Goal: Transaction & Acquisition: Purchase product/service

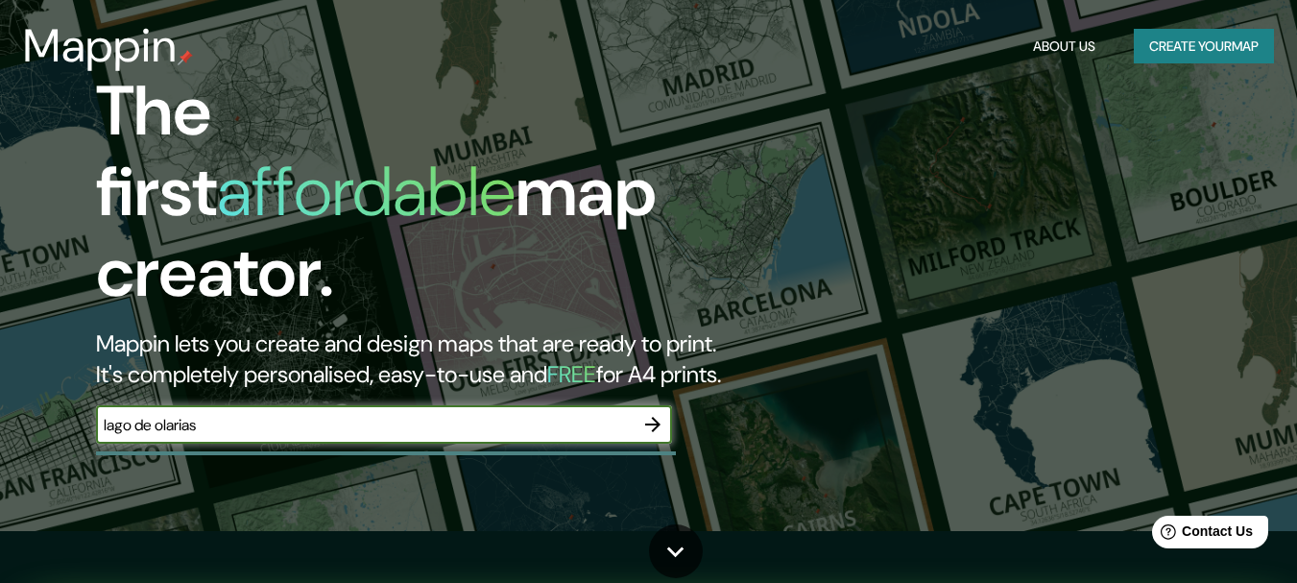
scroll to position [59, 0]
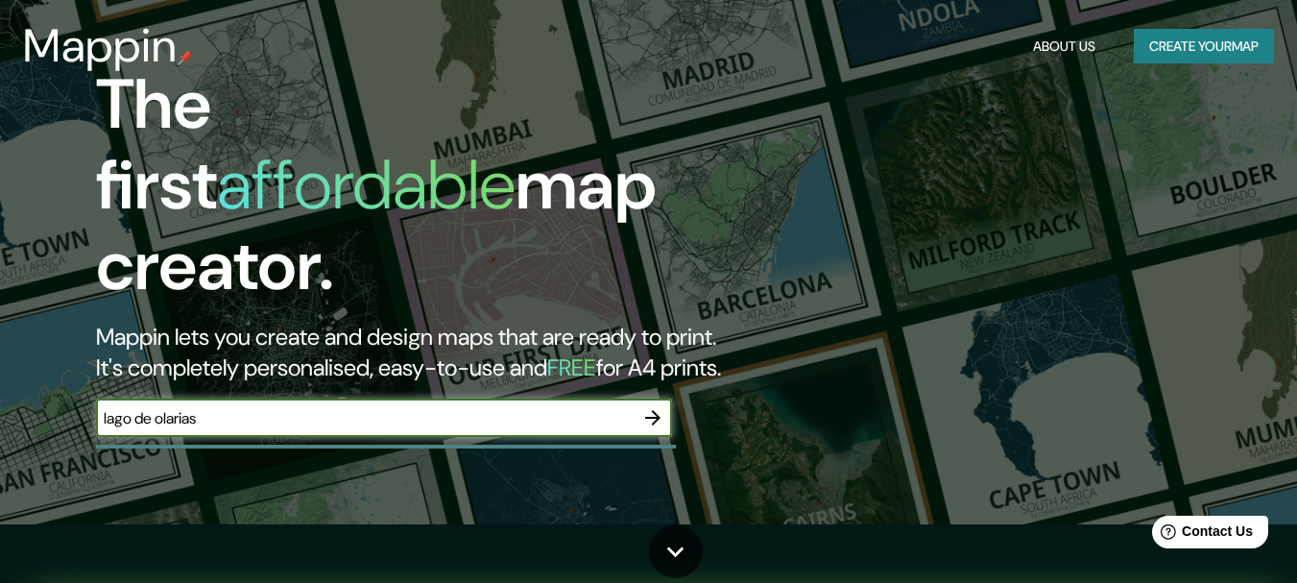
type input "lago de olarias"
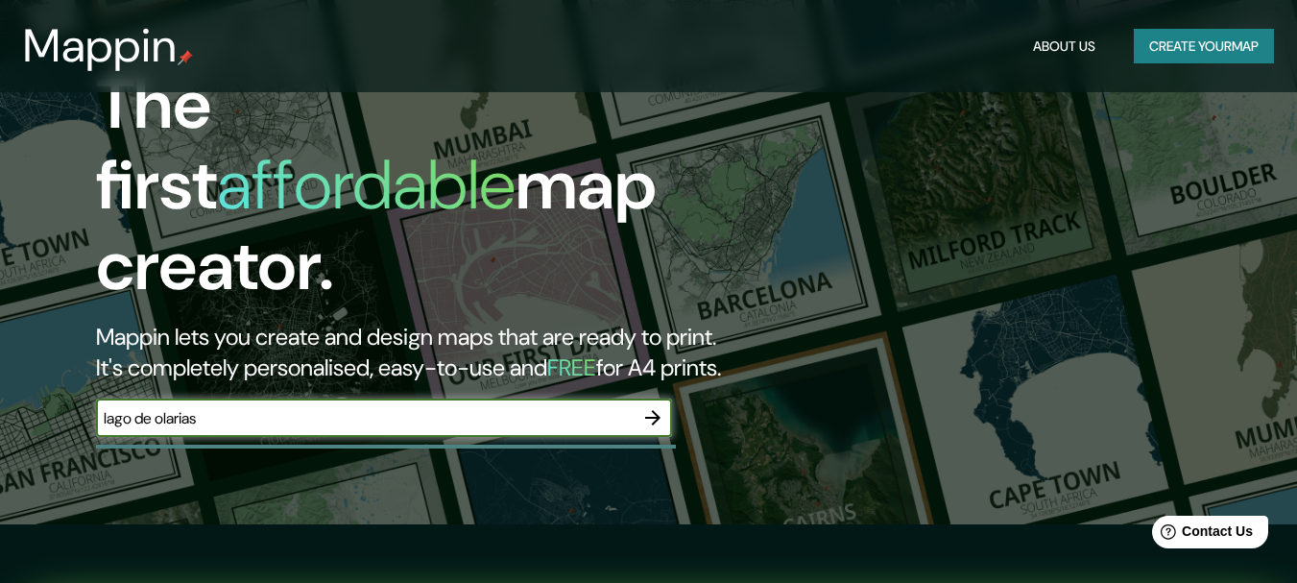
scroll to position [152, 0]
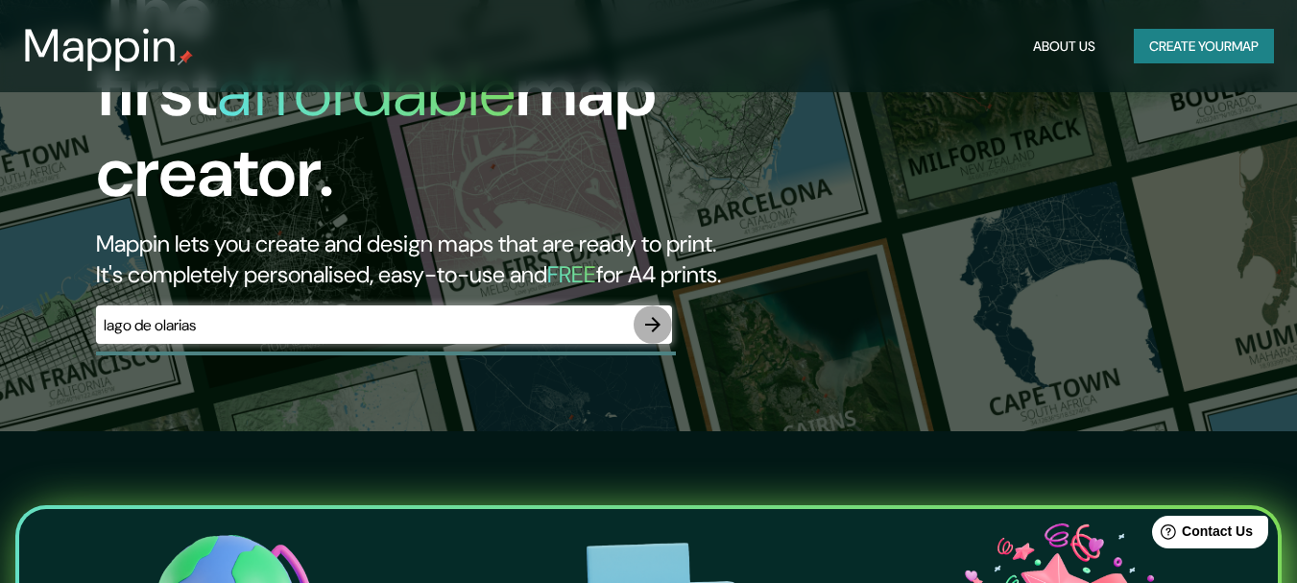
click at [653, 313] on icon "button" at bounding box center [652, 324] width 23 height 23
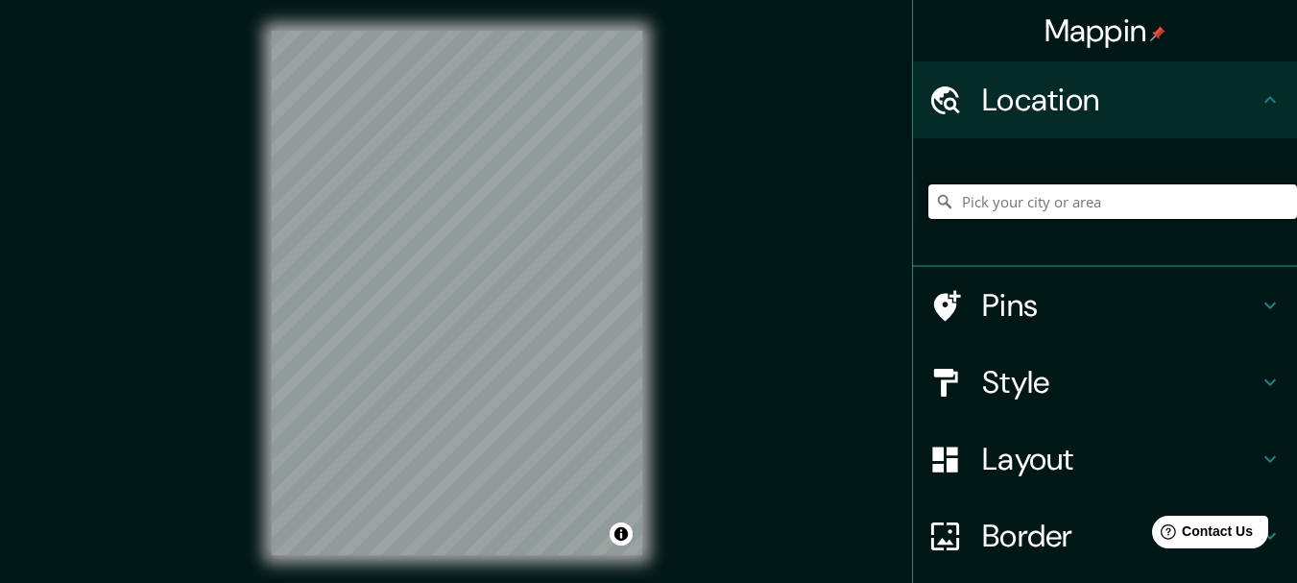
click at [961, 195] on input "Pick your city or area" at bounding box center [1113, 201] width 369 height 35
click at [985, 205] on input "[GEOGRAPHIC_DATA], [GEOGRAPHIC_DATA], [GEOGRAPHIC_DATA]" at bounding box center [1113, 201] width 369 height 35
click at [1146, 197] on input "[GEOGRAPHIC_DATA], [GEOGRAPHIC_DATA], [GEOGRAPHIC_DATA]" at bounding box center [1113, 201] width 369 height 35
drag, startPoint x: 1149, startPoint y: 205, endPoint x: 911, endPoint y: 235, distance: 240.0
click at [918, 259] on div "[GEOGRAPHIC_DATA], [GEOGRAPHIC_DATA], [GEOGRAPHIC_DATA]" at bounding box center [1105, 202] width 384 height 129
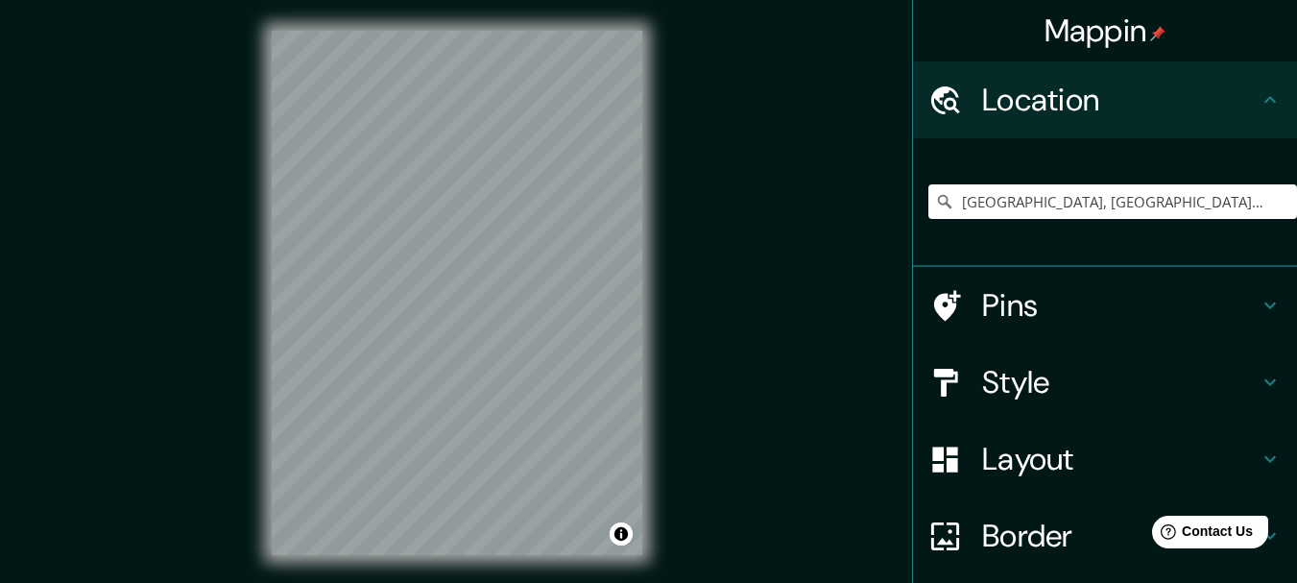
click at [377, 582] on html "Mappin Location [GEOGRAPHIC_DATA], [GEOGRAPHIC_DATA], [GEOGRAPHIC_DATA] Pins St…" at bounding box center [648, 291] width 1297 height 583
click at [1141, 199] on input "[GEOGRAPHIC_DATA], [GEOGRAPHIC_DATA], [GEOGRAPHIC_DATA]" at bounding box center [1113, 201] width 369 height 35
drag, startPoint x: 1148, startPoint y: 184, endPoint x: 1098, endPoint y: 173, distance: 51.2
click at [935, 208] on div "[GEOGRAPHIC_DATA], [GEOGRAPHIC_DATA], [GEOGRAPHIC_DATA]" at bounding box center [1113, 201] width 369 height 35
click at [1195, 199] on input "[GEOGRAPHIC_DATA], [GEOGRAPHIC_DATA], [GEOGRAPHIC_DATA]" at bounding box center [1113, 201] width 369 height 35
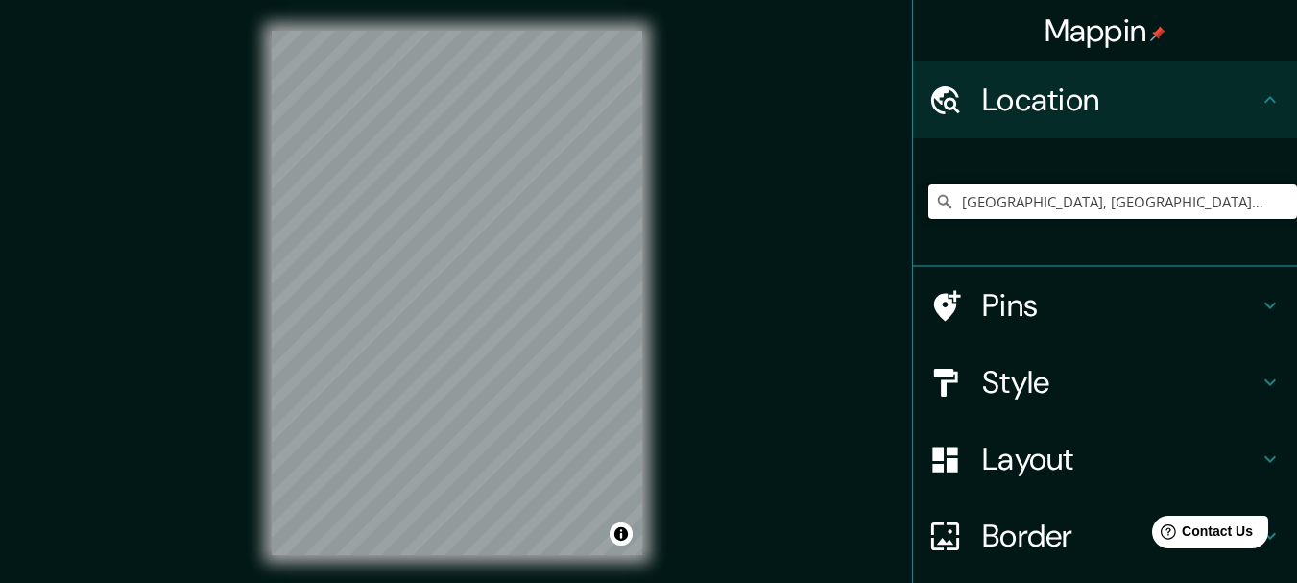
drag, startPoint x: 1159, startPoint y: 211, endPoint x: 741, endPoint y: 292, distance: 425.4
click at [741, 292] on div "Mappin Location [GEOGRAPHIC_DATA], [GEOGRAPHIC_DATA], [GEOGRAPHIC_DATA] Pins St…" at bounding box center [648, 308] width 1297 height 616
drag, startPoint x: 1075, startPoint y: 194, endPoint x: 970, endPoint y: 183, distance: 106.2
click at [929, 195] on div "Curicó, Maule, [GEOGRAPHIC_DATA]" at bounding box center [1113, 201] width 369 height 35
type input "[GEOGRAPHIC_DATA], [GEOGRAPHIC_DATA], [GEOGRAPHIC_DATA]"
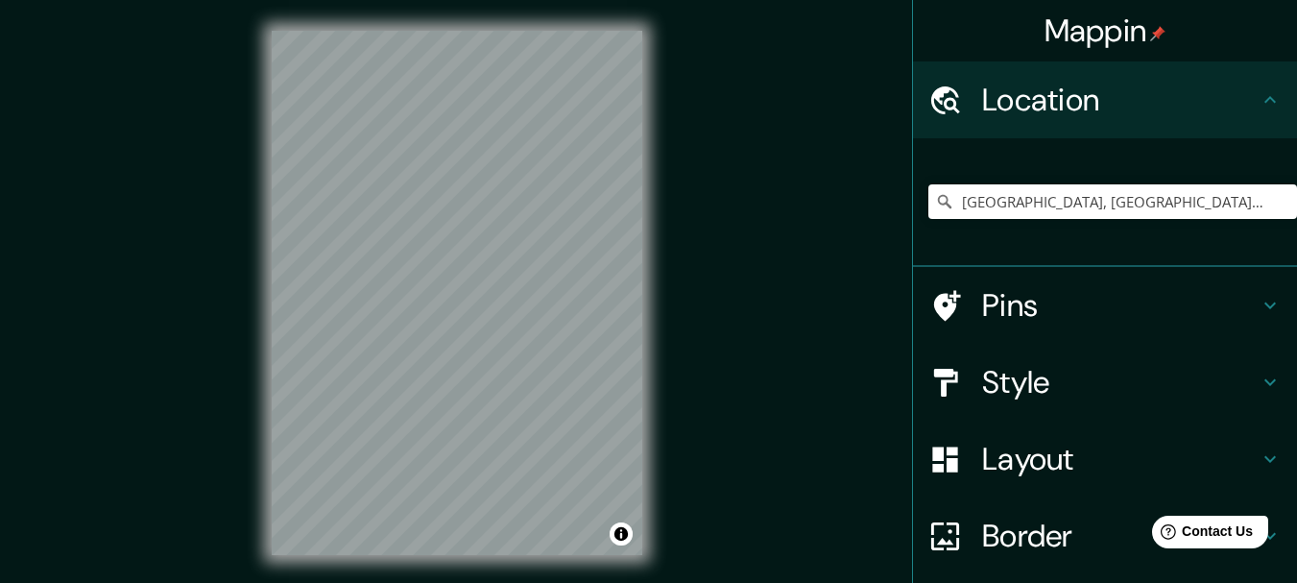
click at [237, 335] on div "Mappin Location [GEOGRAPHIC_DATA], [GEOGRAPHIC_DATA], [GEOGRAPHIC_DATA] [GEOGRA…" at bounding box center [648, 308] width 1297 height 616
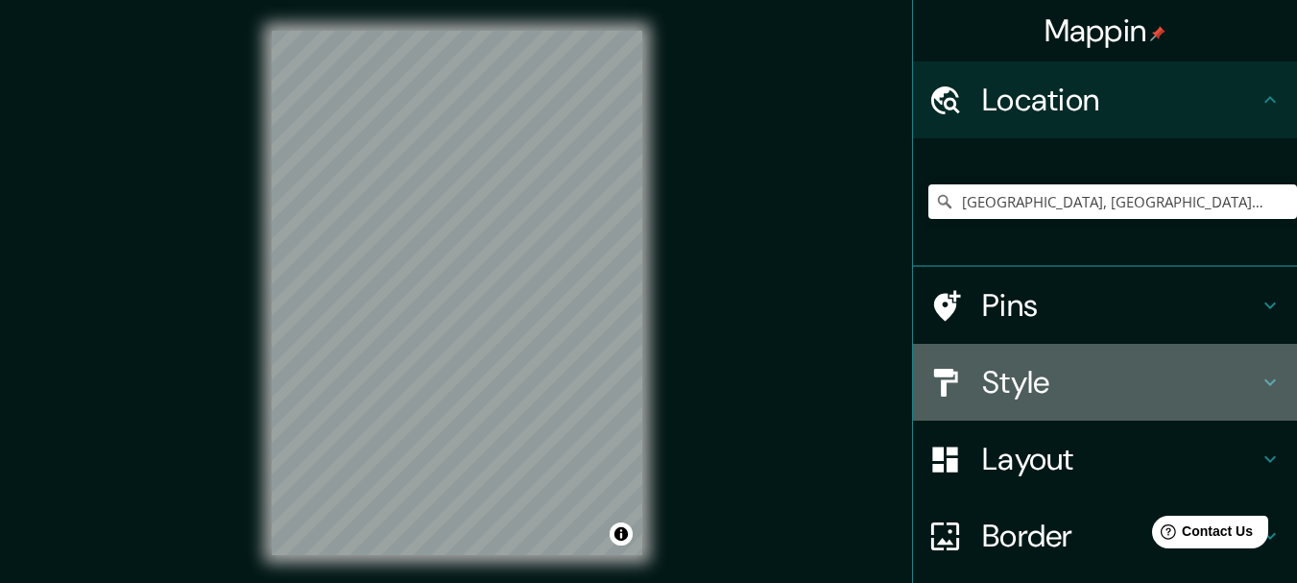
click at [1259, 374] on icon at bounding box center [1270, 382] width 23 height 23
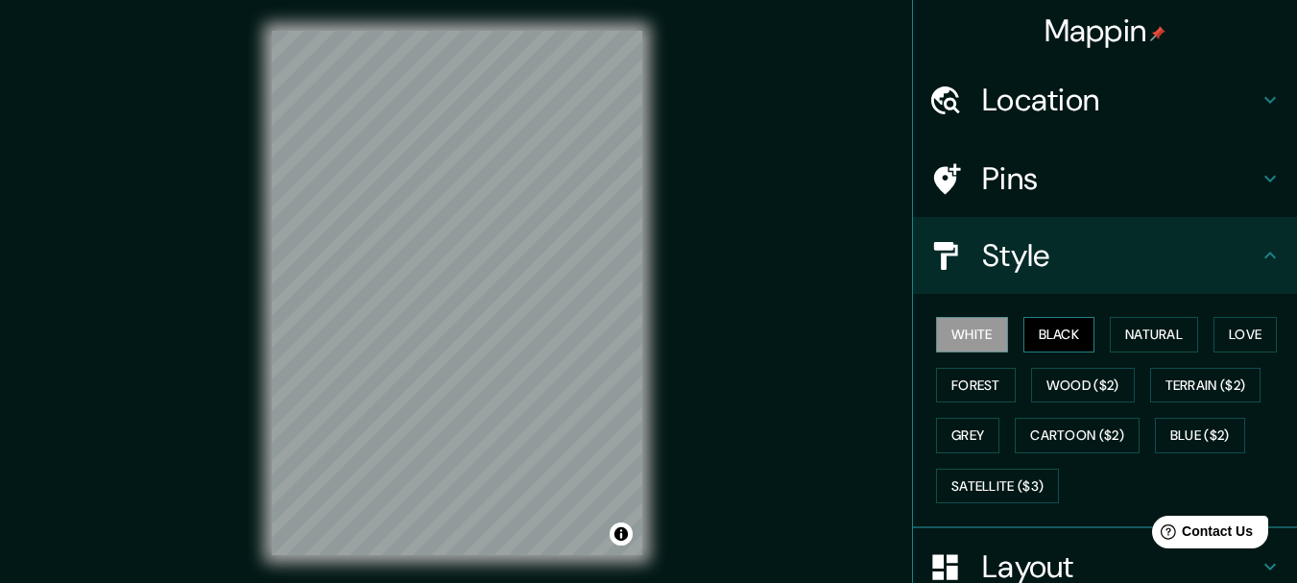
click at [1040, 341] on button "Black" at bounding box center [1060, 335] width 72 height 36
click at [948, 422] on button "Grey" at bounding box center [967, 436] width 63 height 36
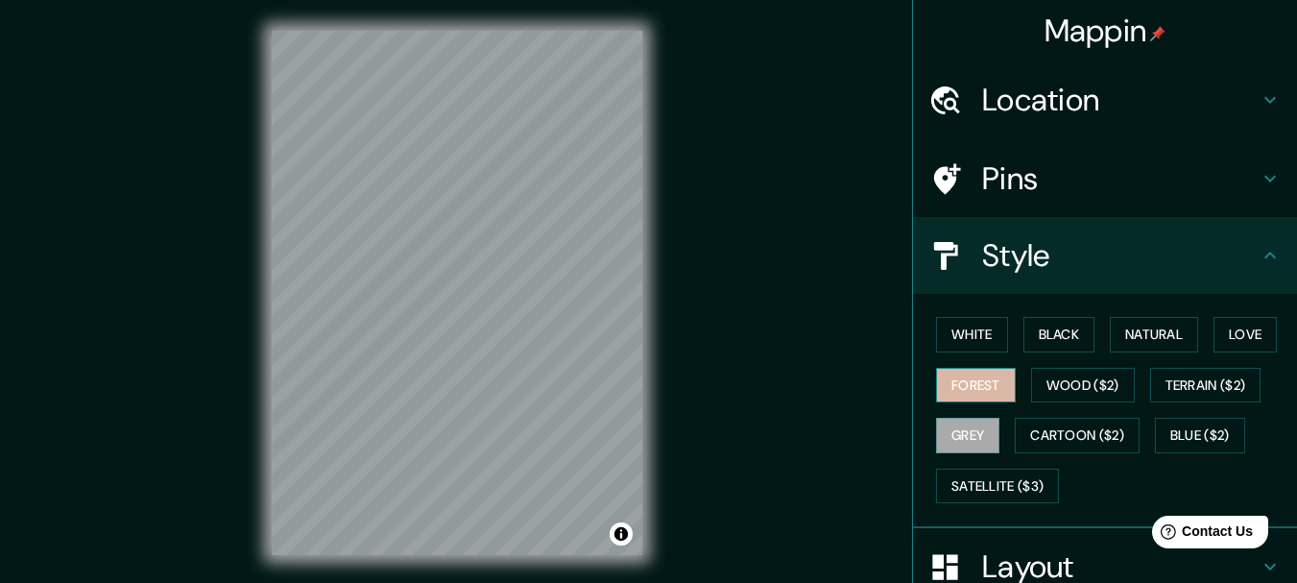
click at [971, 382] on button "Forest" at bounding box center [976, 386] width 80 height 36
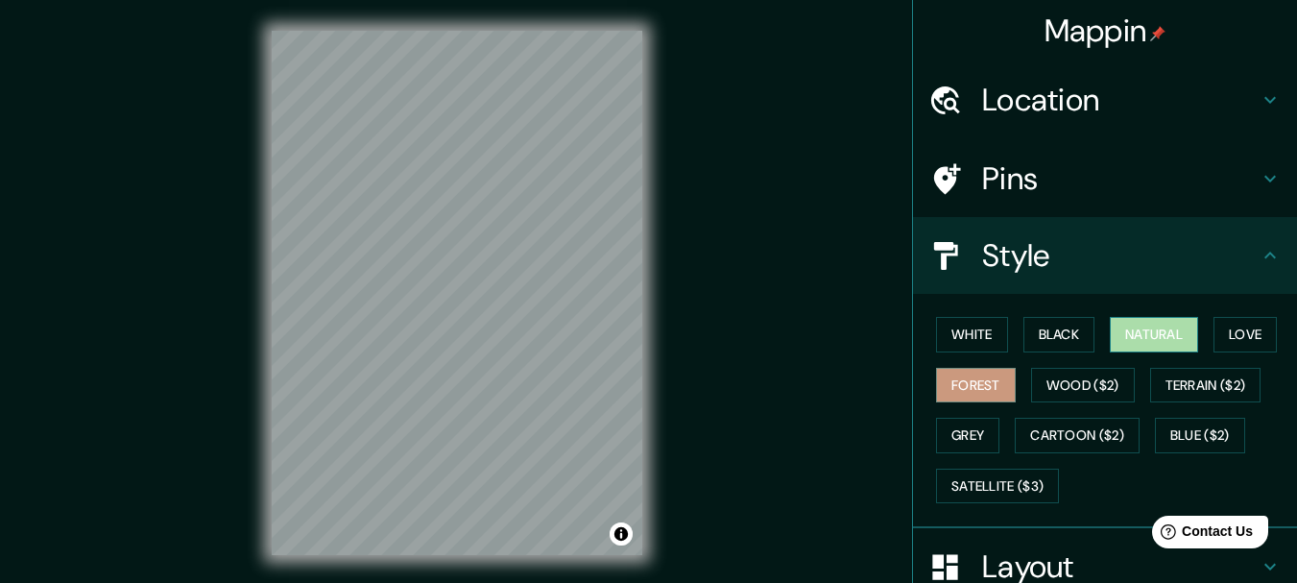
click at [1134, 341] on button "Natural" at bounding box center [1154, 335] width 88 height 36
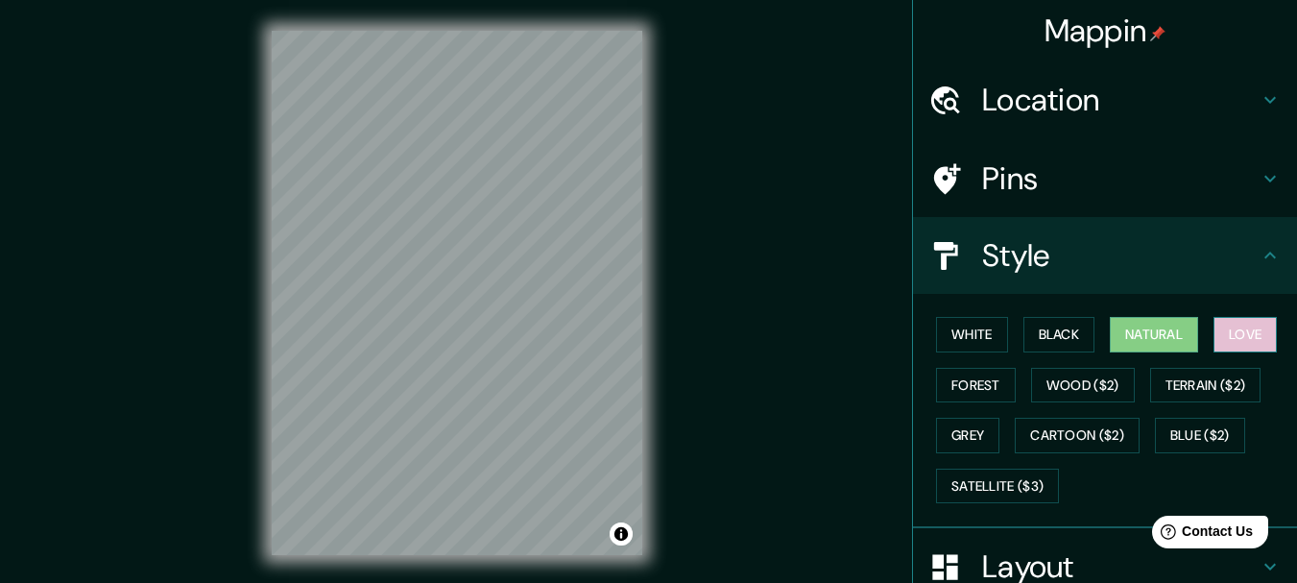
click at [1219, 332] on button "Love" at bounding box center [1245, 335] width 63 height 36
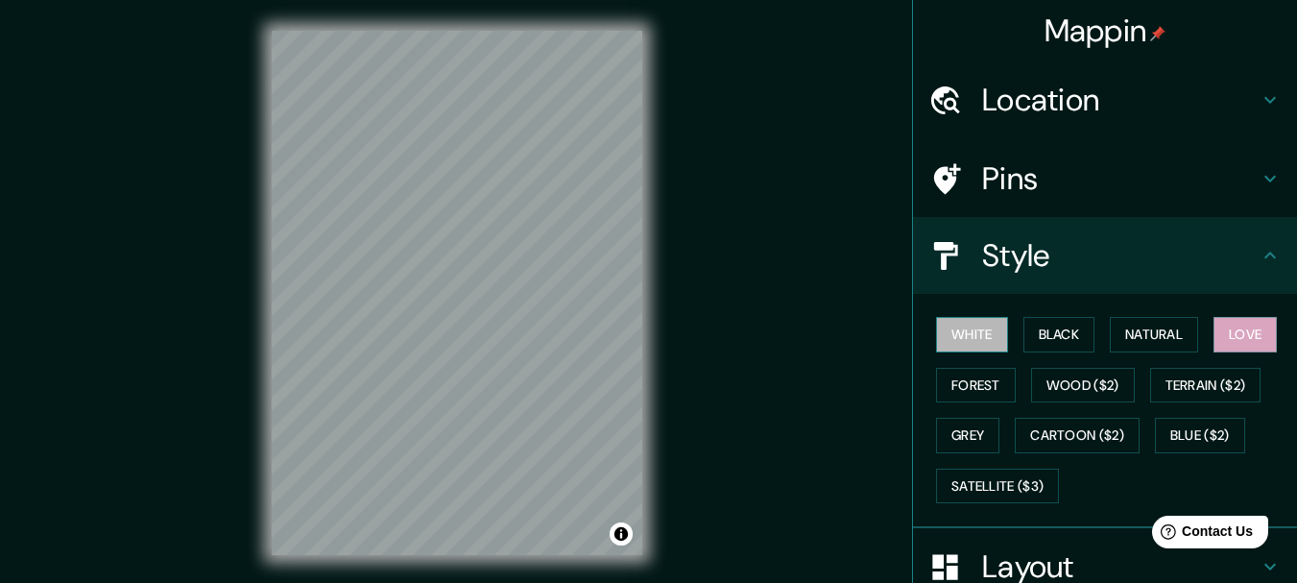
click at [971, 317] on button "White" at bounding box center [972, 335] width 72 height 36
drag, startPoint x: 1231, startPoint y: 334, endPoint x: 1238, endPoint y: 324, distance: 12.5
click at [1238, 325] on button "Love" at bounding box center [1245, 335] width 63 height 36
click at [940, 347] on button "White" at bounding box center [972, 335] width 72 height 36
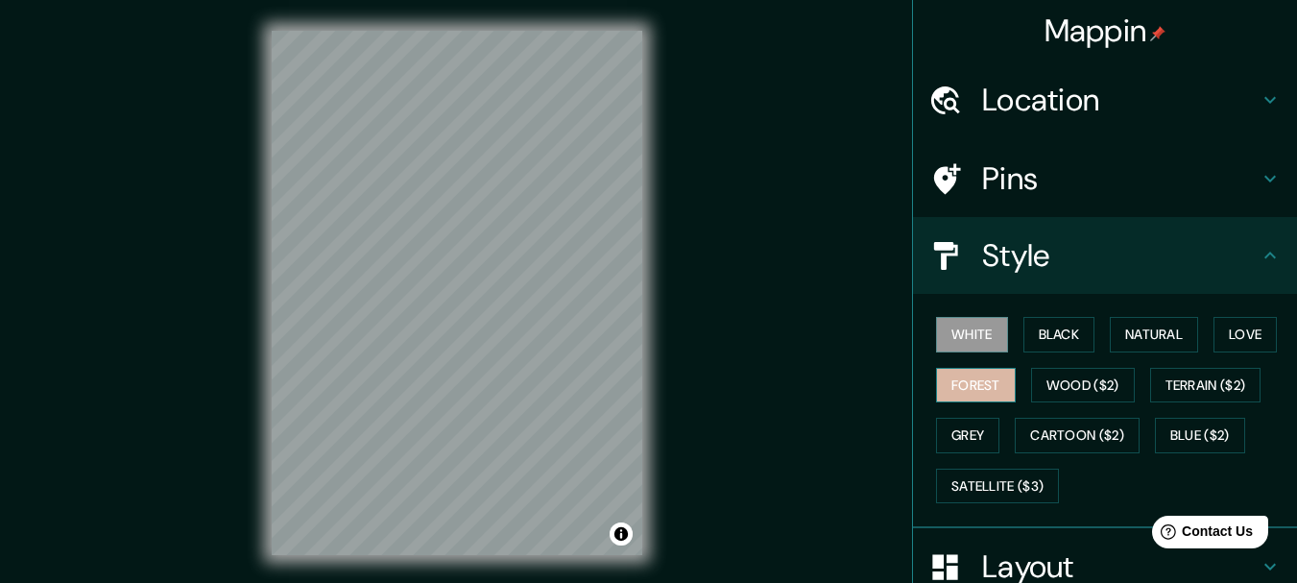
click at [955, 379] on button "Forest" at bounding box center [976, 386] width 80 height 36
click at [983, 272] on h4 "Style" at bounding box center [1120, 255] width 277 height 38
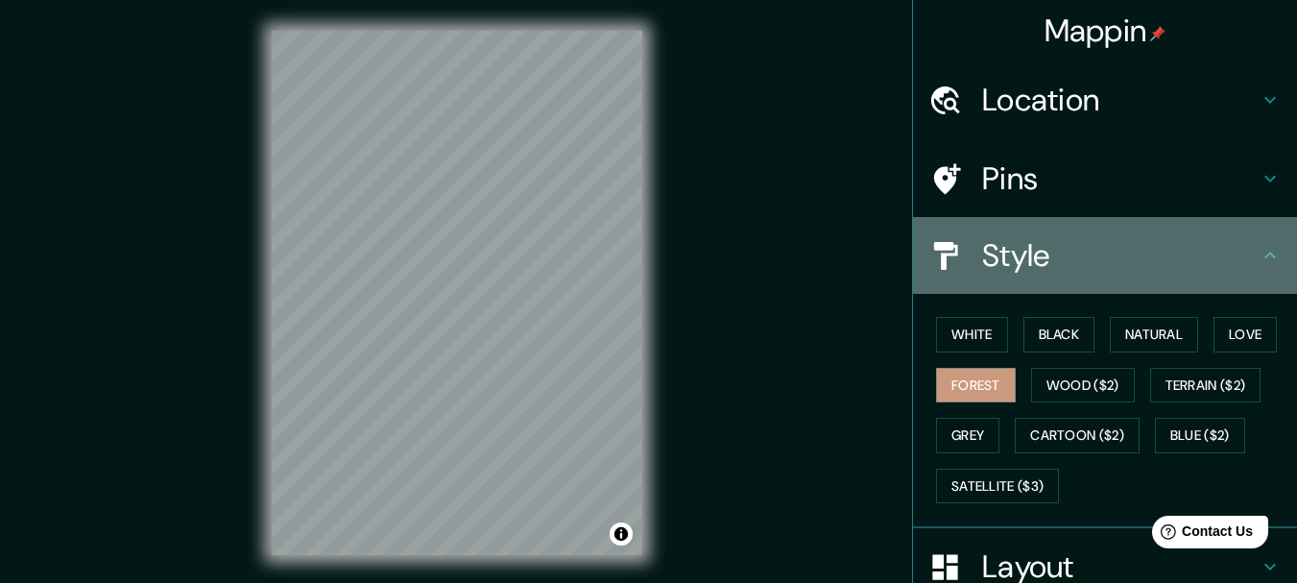
click at [1196, 249] on h4 "Style" at bounding box center [1120, 255] width 277 height 38
click at [1259, 250] on icon at bounding box center [1270, 255] width 23 height 23
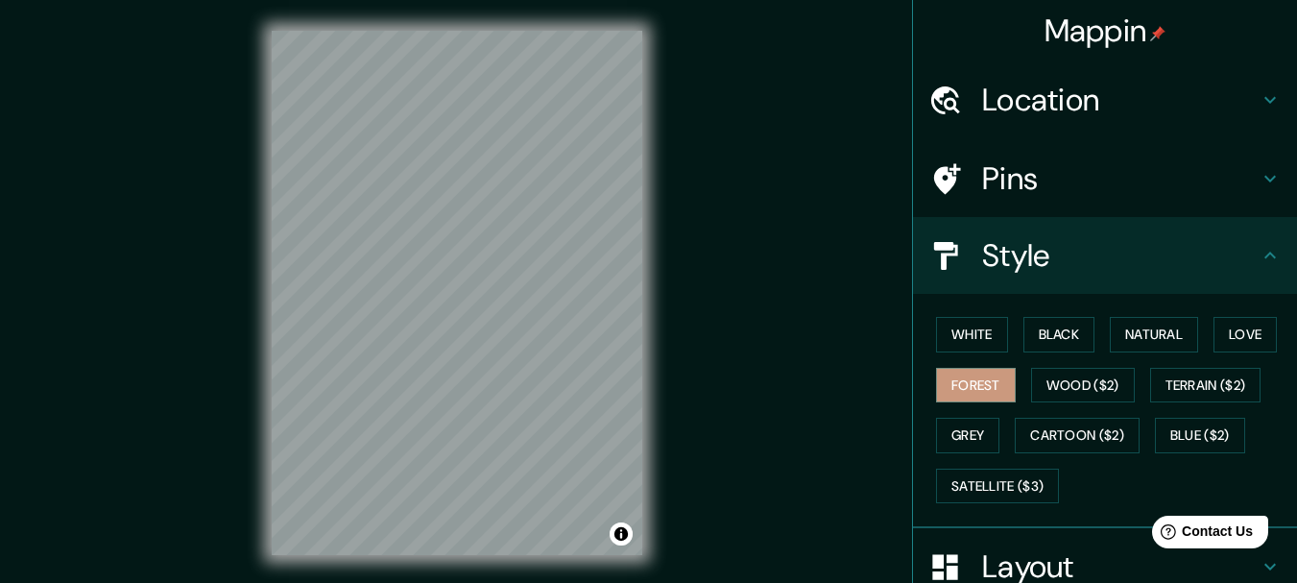
click at [1265, 180] on icon at bounding box center [1271, 179] width 12 height 7
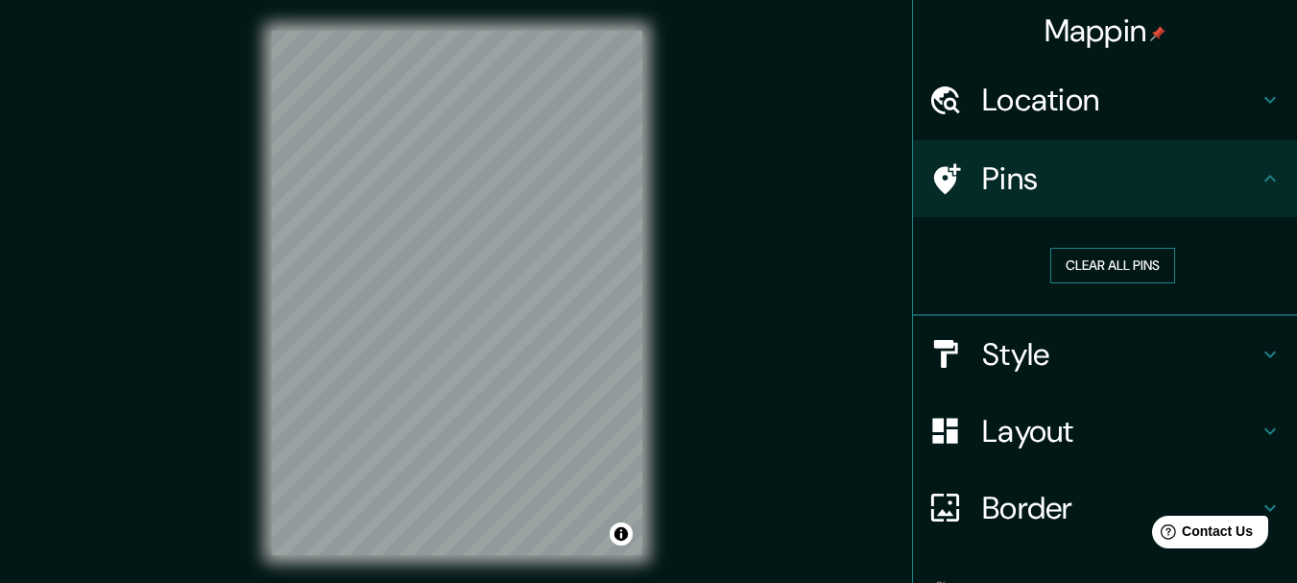
drag, startPoint x: 1097, startPoint y: 260, endPoint x: 1079, endPoint y: 262, distance: 17.4
click at [1086, 260] on button "Clear all pins" at bounding box center [1112, 266] width 125 height 36
click at [946, 181] on icon at bounding box center [946, 179] width 34 height 34
click at [569, 268] on div "Mappin Location [GEOGRAPHIC_DATA], [GEOGRAPHIC_DATA], [GEOGRAPHIC_DATA] [GEOGRA…" at bounding box center [648, 308] width 1297 height 616
drag, startPoint x: 1130, startPoint y: 258, endPoint x: 1070, endPoint y: 264, distance: 60.8
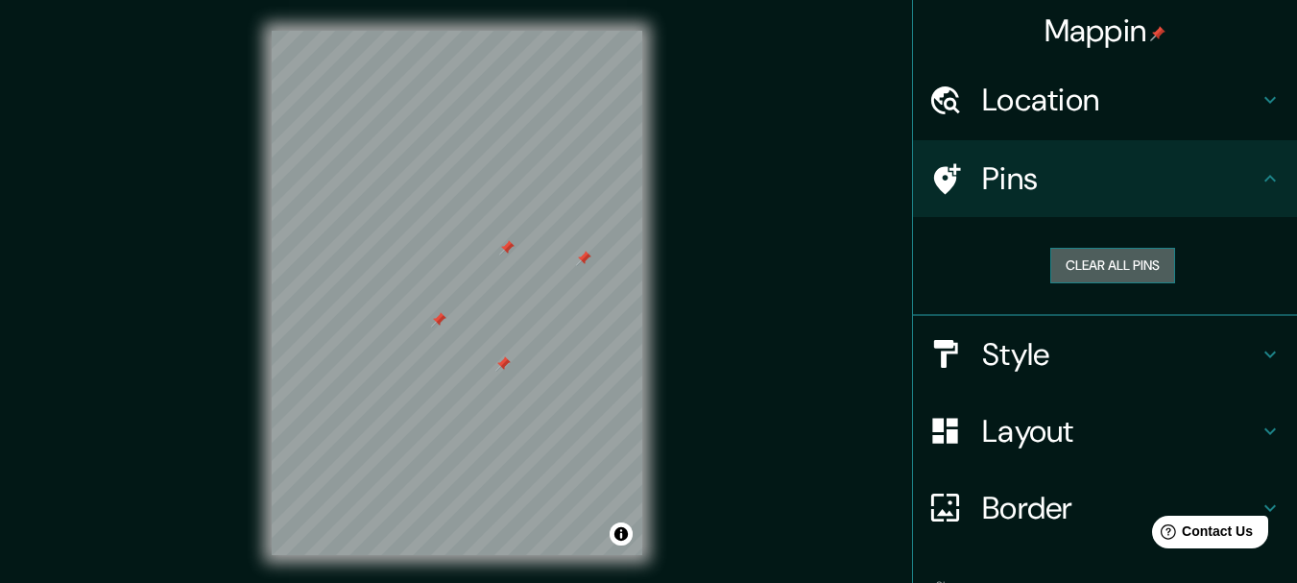
click at [1130, 257] on button "Clear all pins" at bounding box center [1112, 266] width 125 height 36
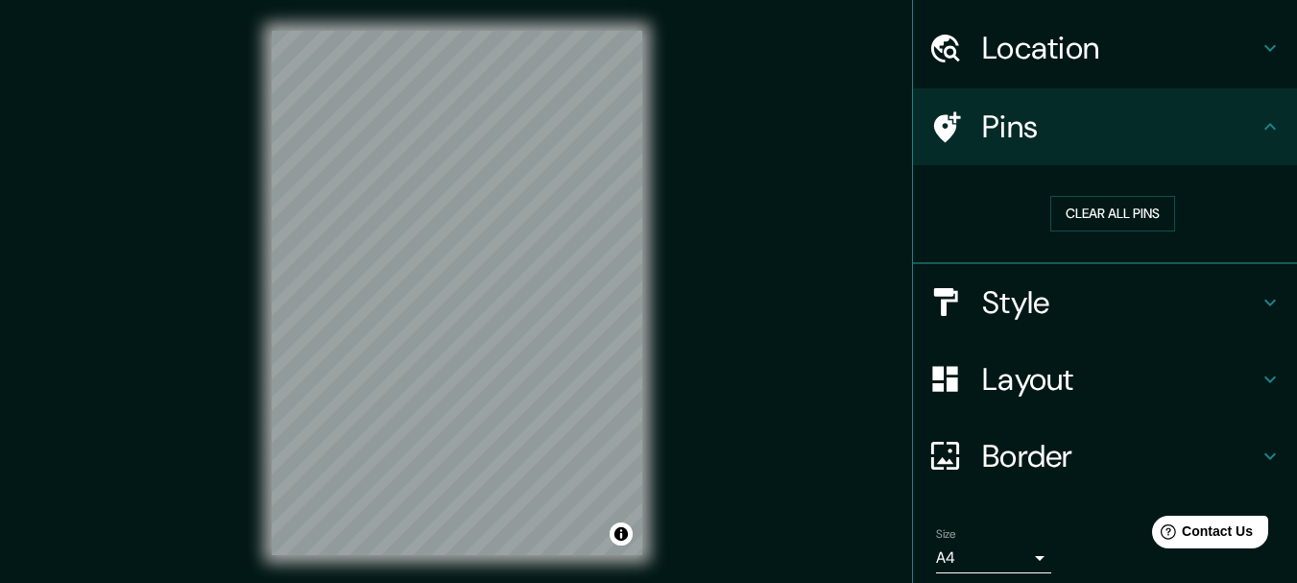
scroll to position [96, 0]
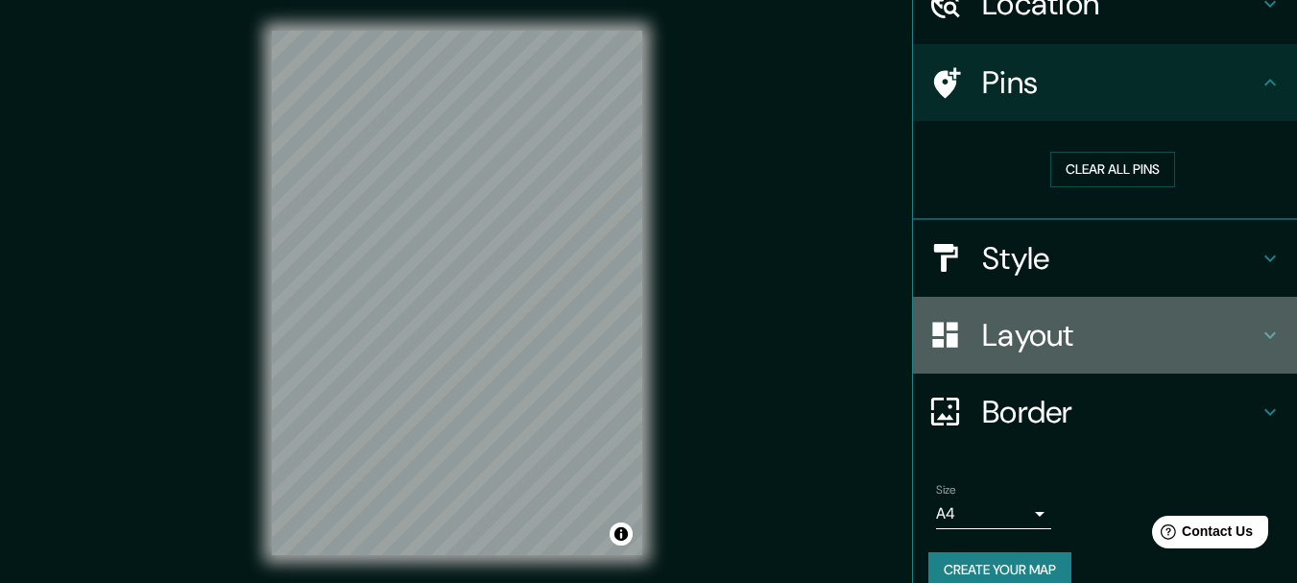
click at [1138, 338] on h4 "Layout" at bounding box center [1120, 335] width 277 height 38
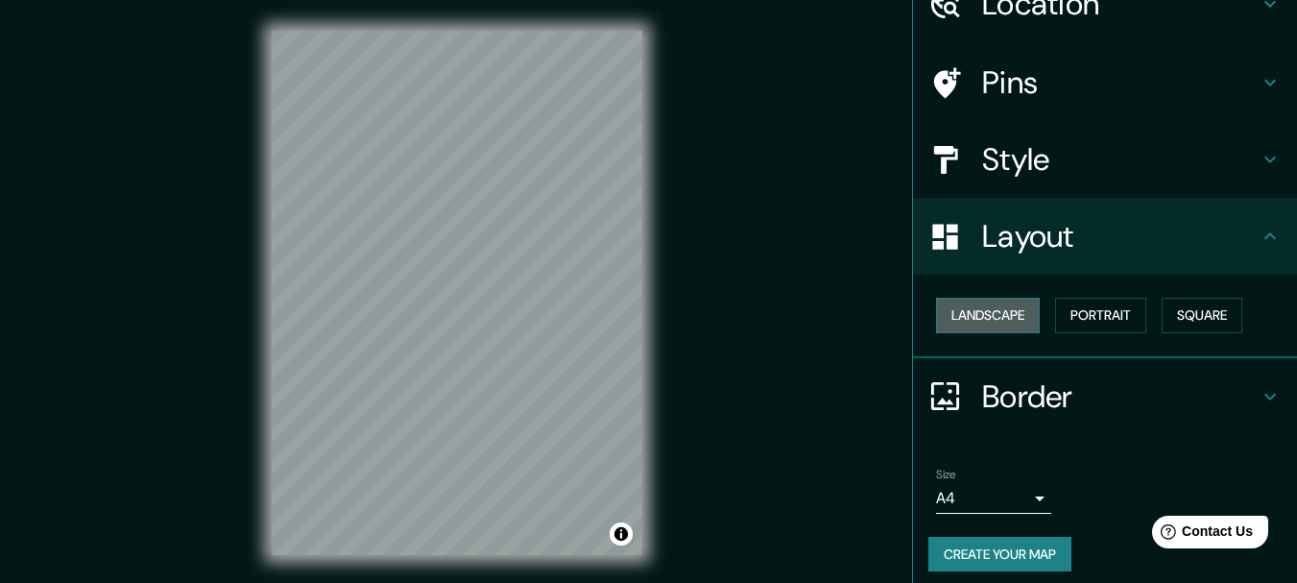
click at [970, 315] on button "Landscape" at bounding box center [988, 316] width 104 height 36
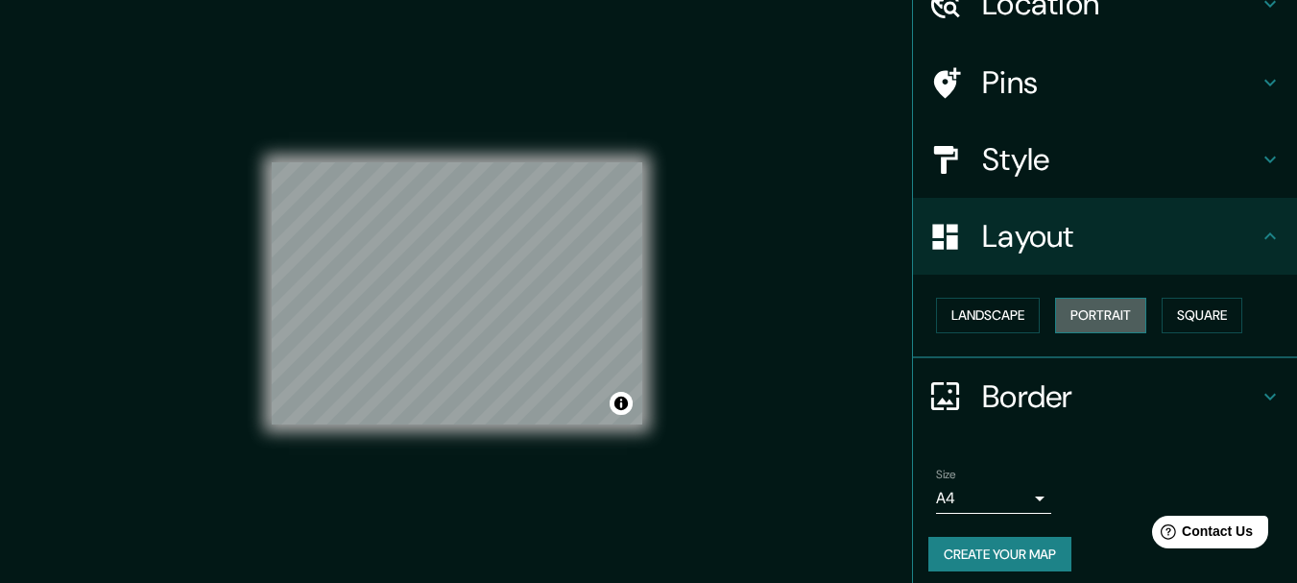
click at [1074, 314] on button "Portrait" at bounding box center [1100, 316] width 91 height 36
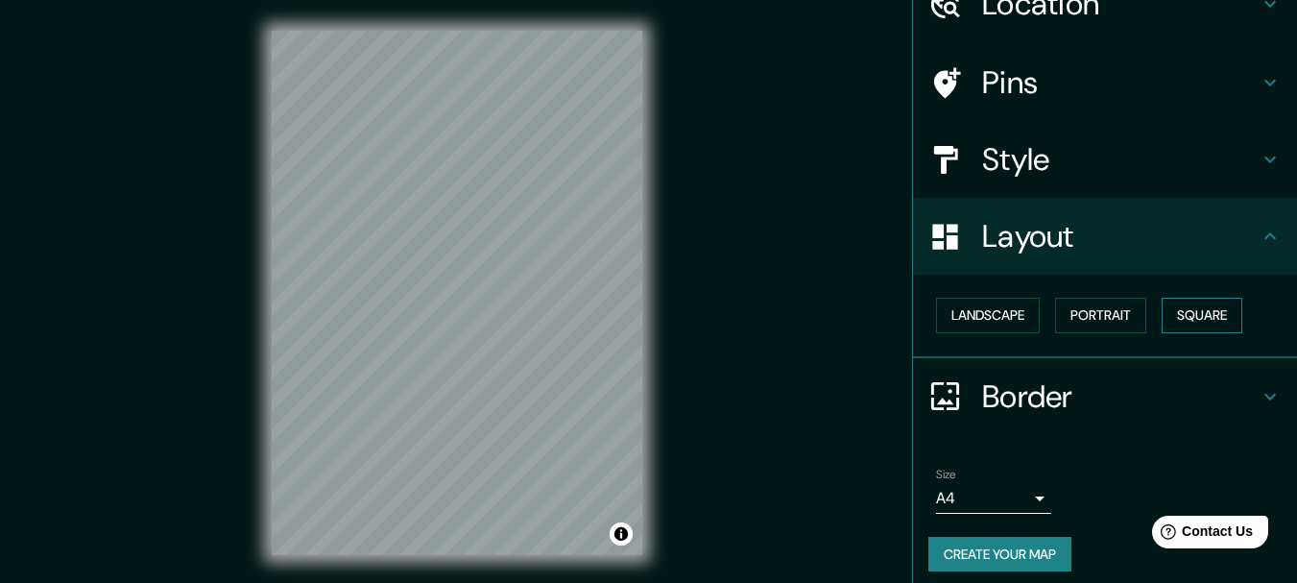
click at [1175, 302] on button "Square" at bounding box center [1202, 316] width 81 height 36
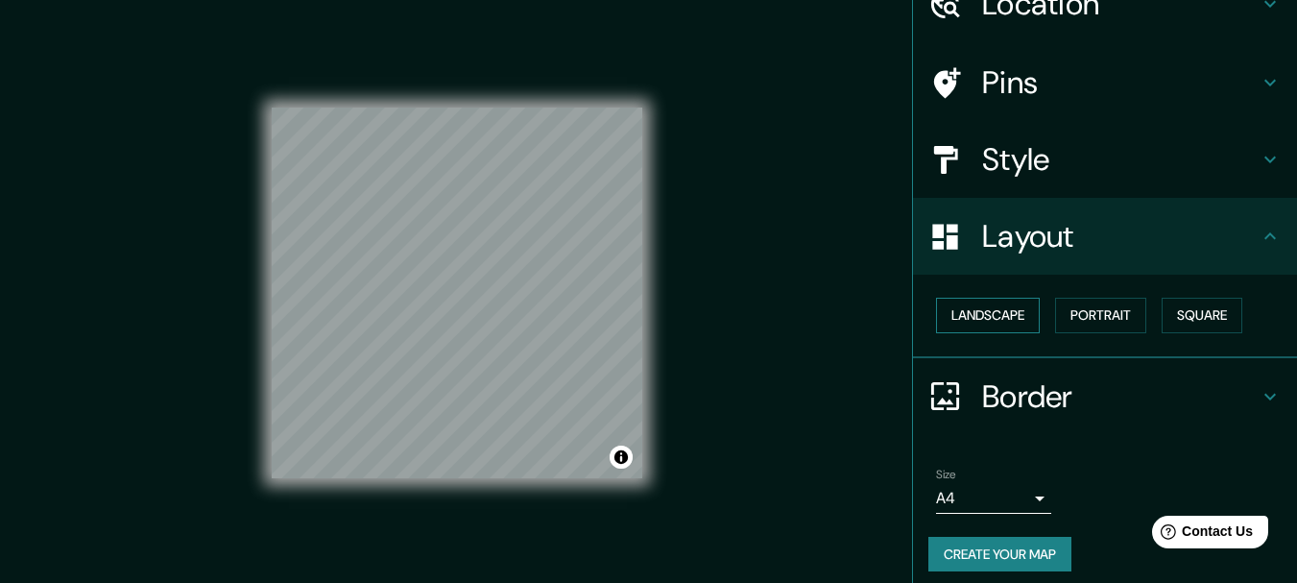
drag, startPoint x: 1077, startPoint y: 323, endPoint x: 979, endPoint y: 312, distance: 98.5
click at [1055, 326] on button "Portrait" at bounding box center [1100, 316] width 91 height 36
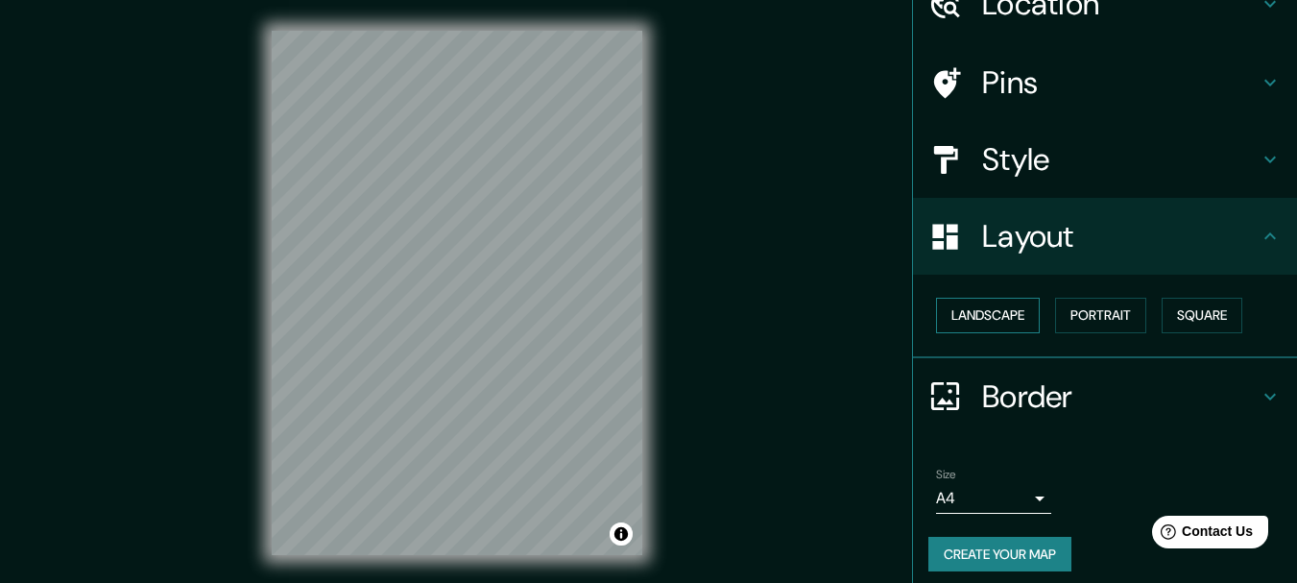
click at [977, 311] on button "Landscape" at bounding box center [988, 316] width 104 height 36
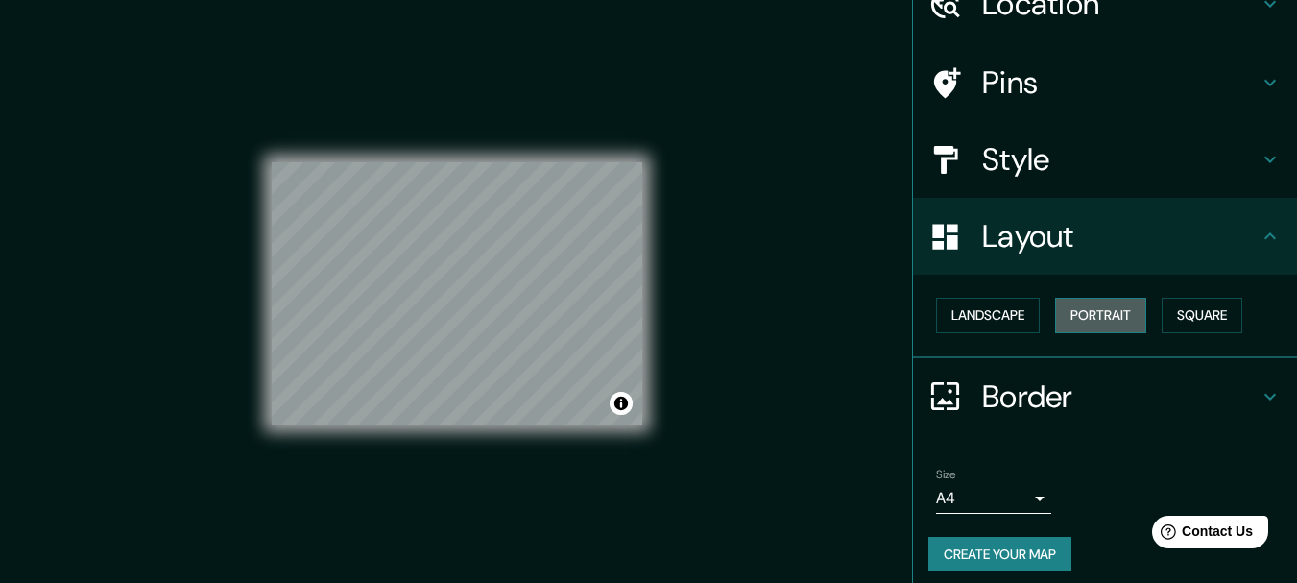
click at [1057, 323] on button "Portrait" at bounding box center [1100, 316] width 91 height 36
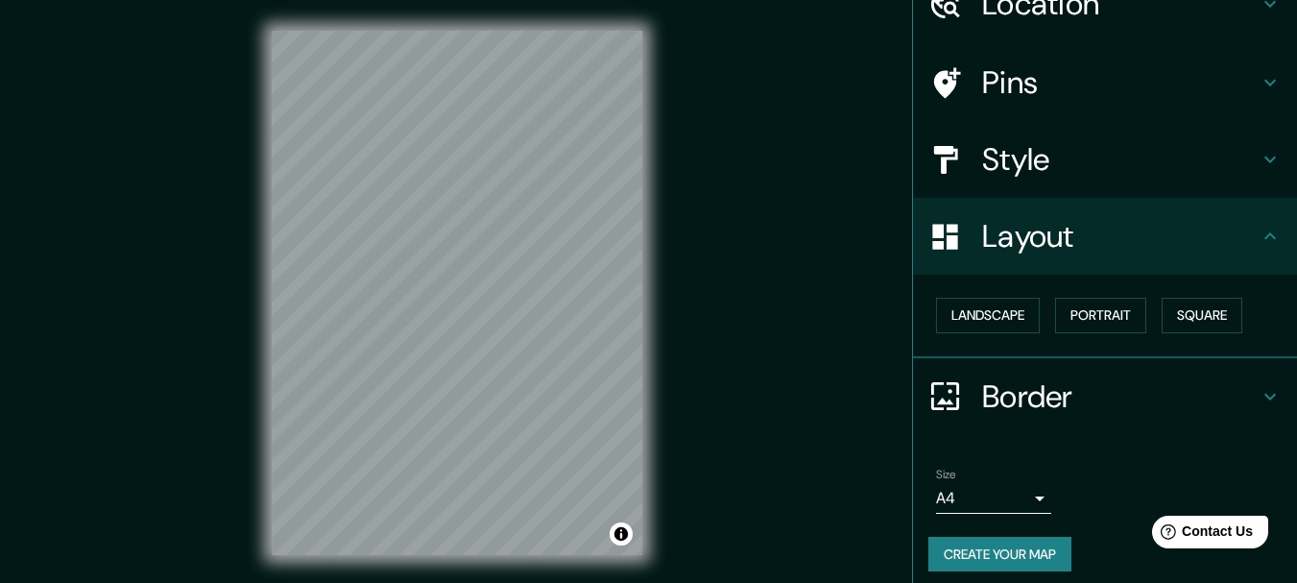
click at [1067, 396] on h4 "Border" at bounding box center [1120, 396] width 277 height 38
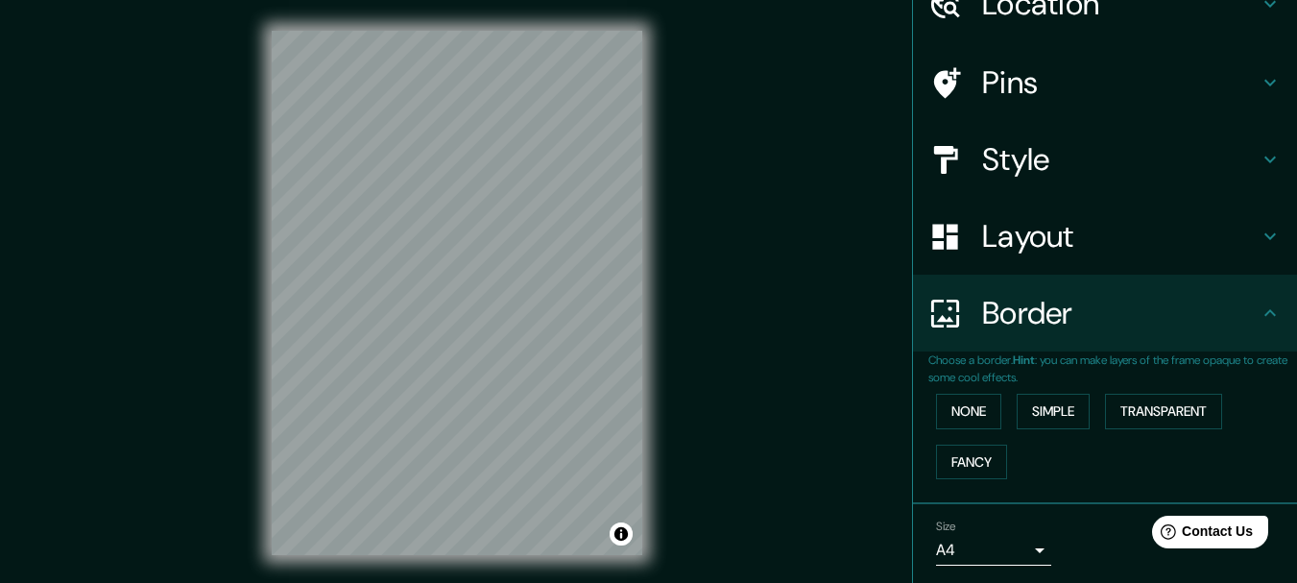
scroll to position [160, 0]
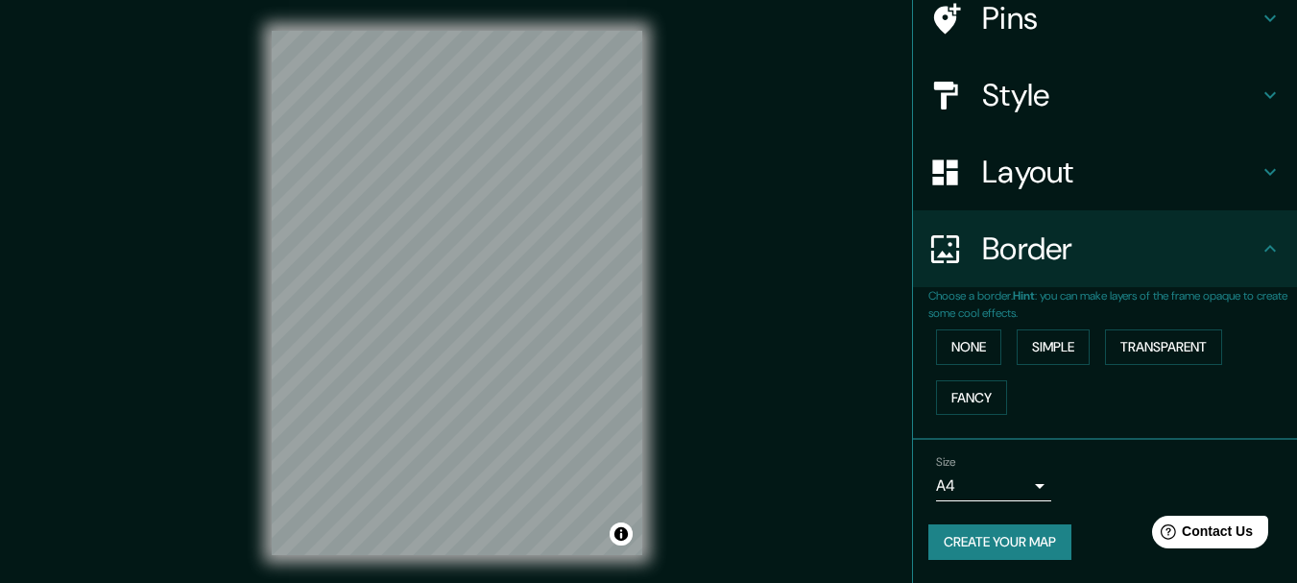
click at [1087, 289] on ul "Location [GEOGRAPHIC_DATA], [GEOGRAPHIC_DATA], [GEOGRAPHIC_DATA] [GEOGRAPHIC_DA…" at bounding box center [1105, 242] width 384 height 682
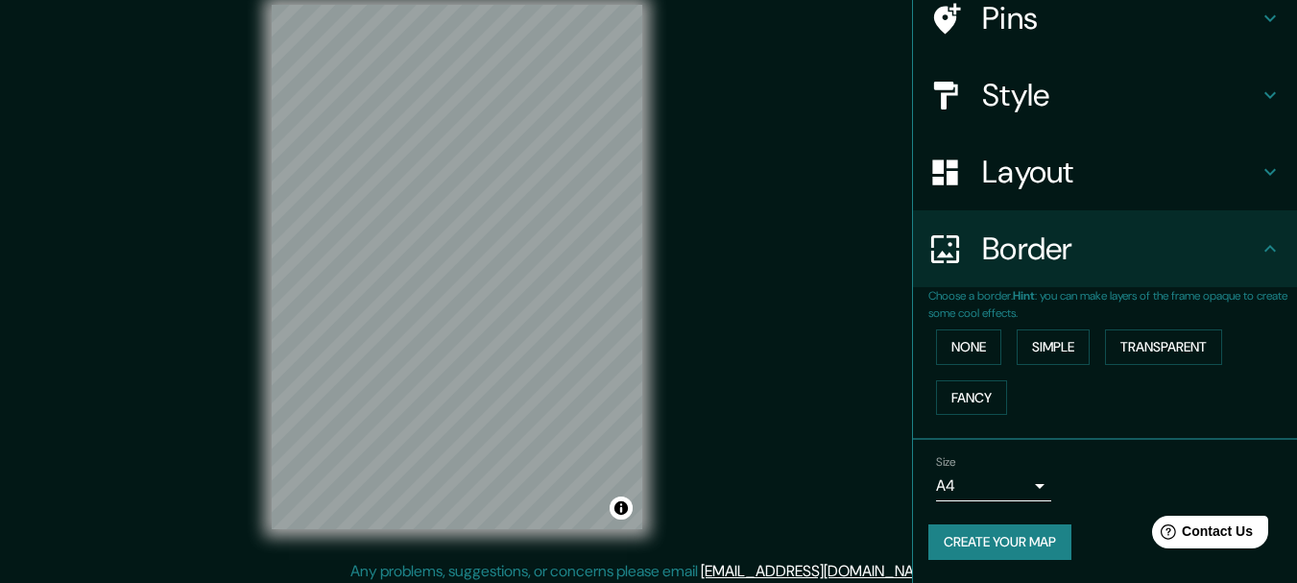
scroll to position [34, 0]
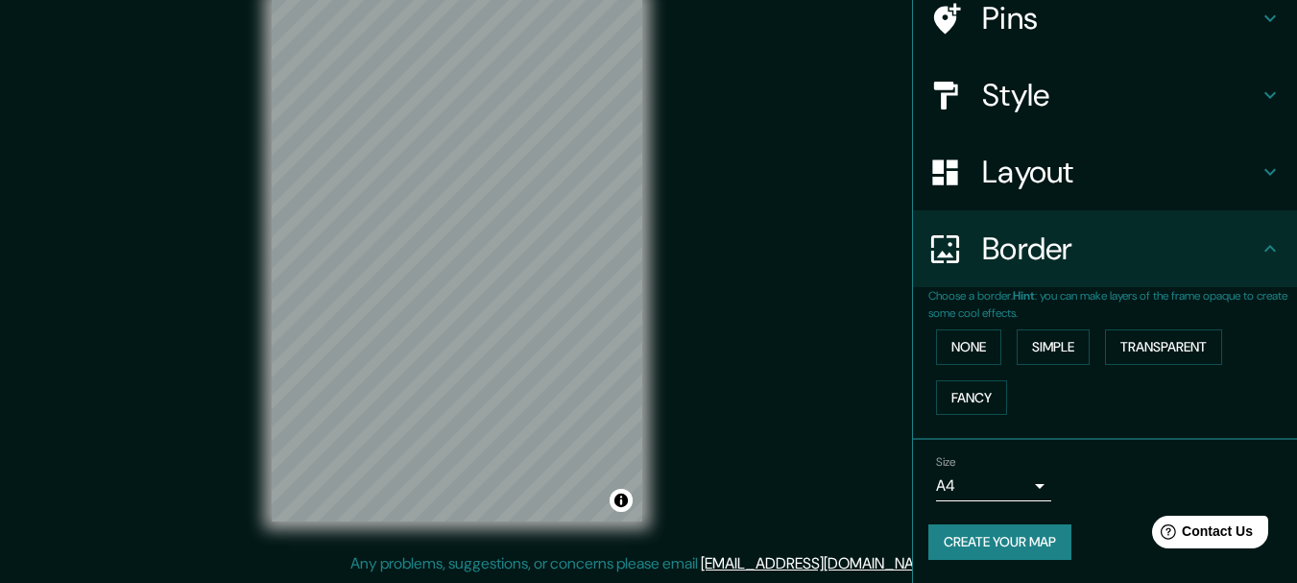
click at [1031, 480] on body "Mappin Location [GEOGRAPHIC_DATA], [GEOGRAPHIC_DATA], [GEOGRAPHIC_DATA] [GEOGRA…" at bounding box center [648, 257] width 1297 height 583
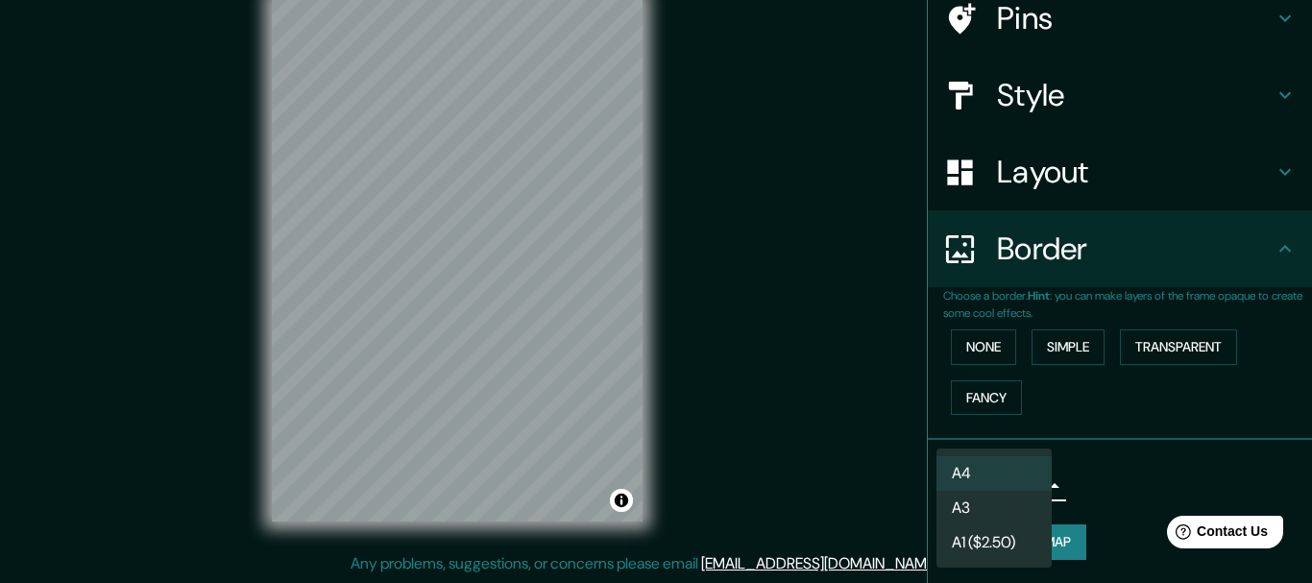
click at [979, 499] on li "A3" at bounding box center [993, 508] width 115 height 35
type input "a4"
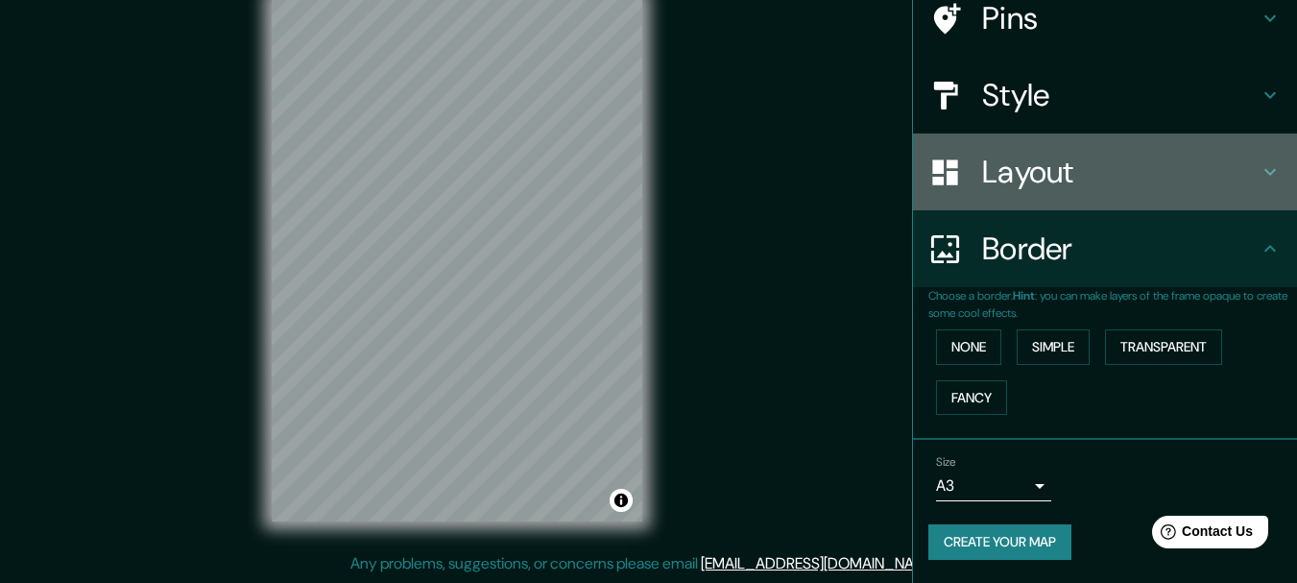
click at [1005, 185] on h4 "Layout" at bounding box center [1120, 172] width 277 height 38
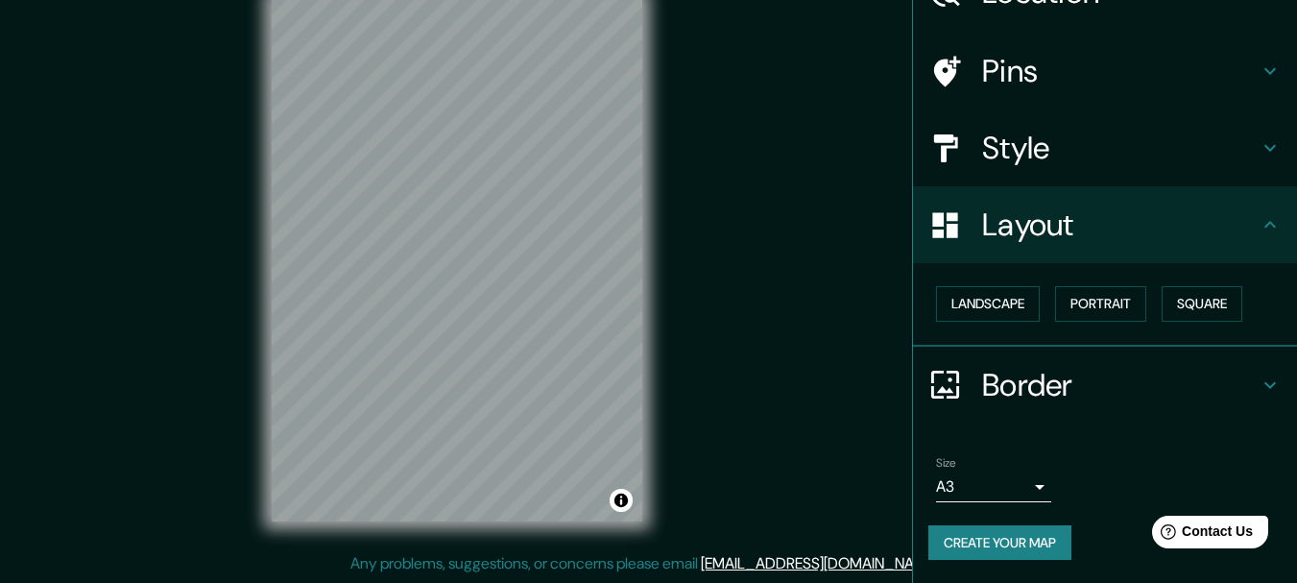
scroll to position [108, 0]
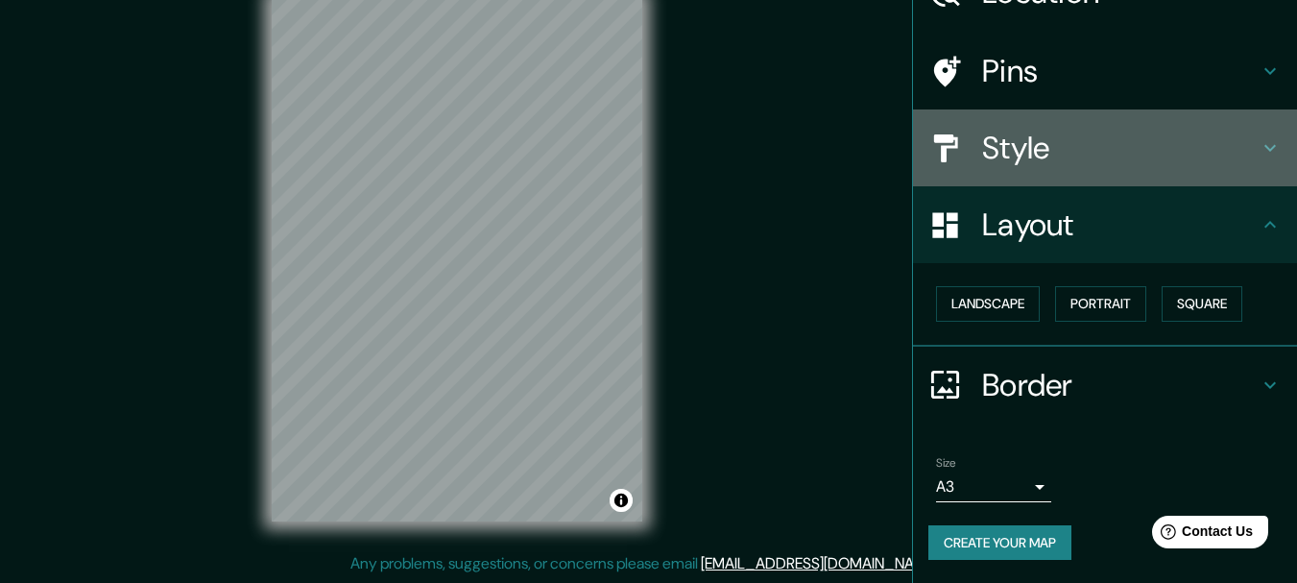
click at [1034, 155] on h4 "Style" at bounding box center [1120, 148] width 277 height 38
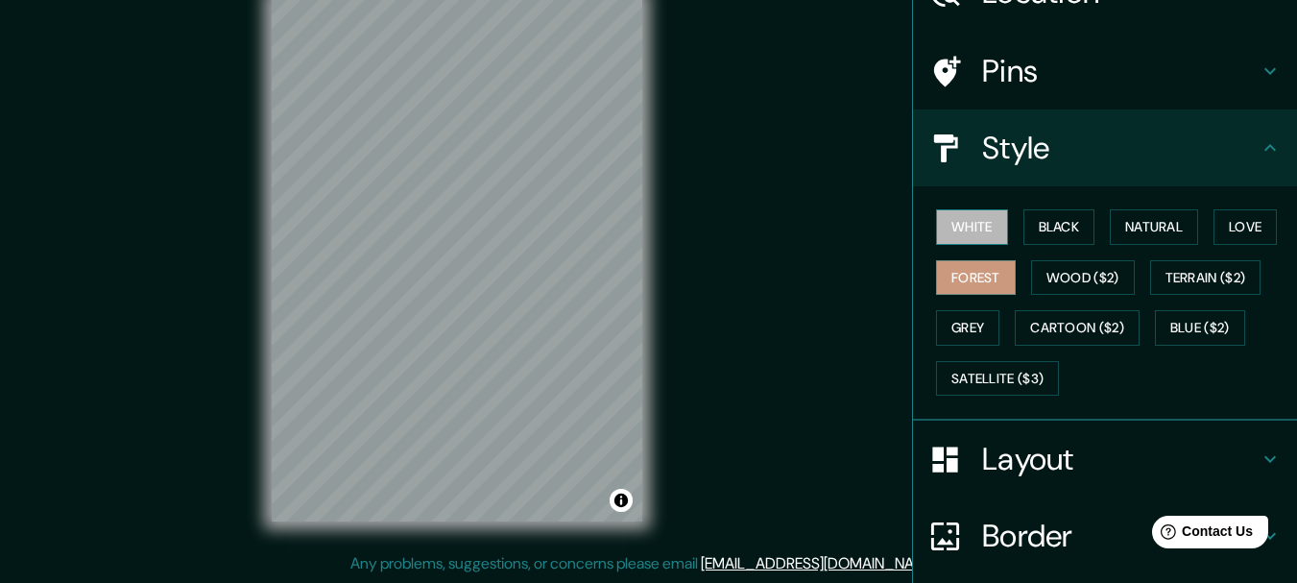
click at [973, 233] on button "White" at bounding box center [972, 227] width 72 height 36
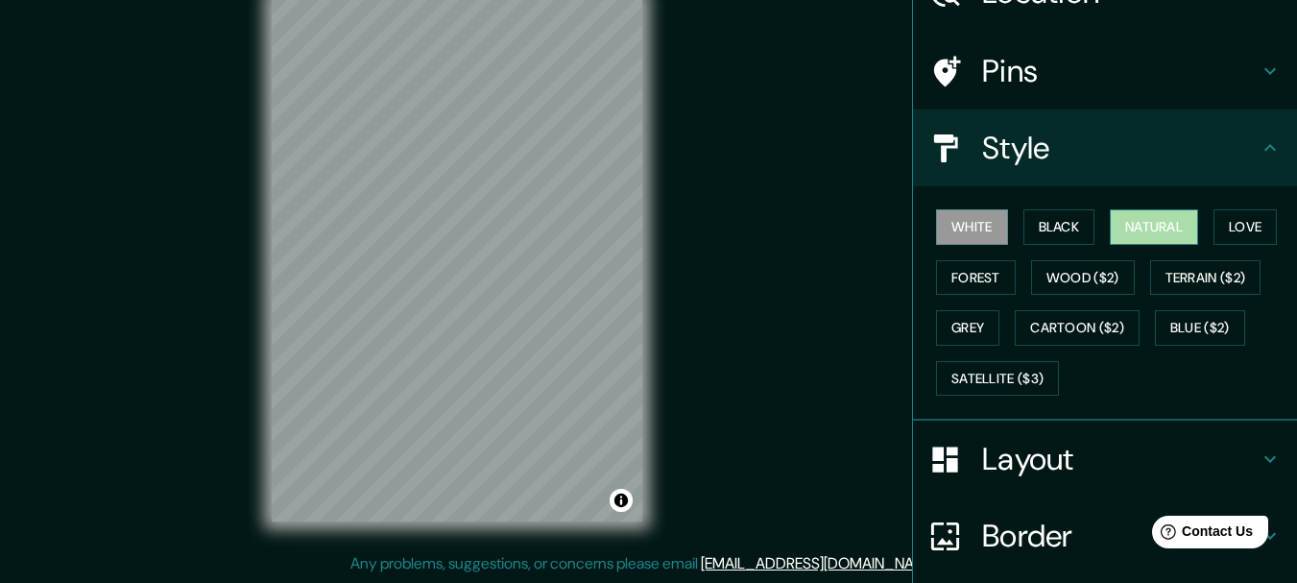
click at [1141, 236] on button "Natural" at bounding box center [1154, 227] width 88 height 36
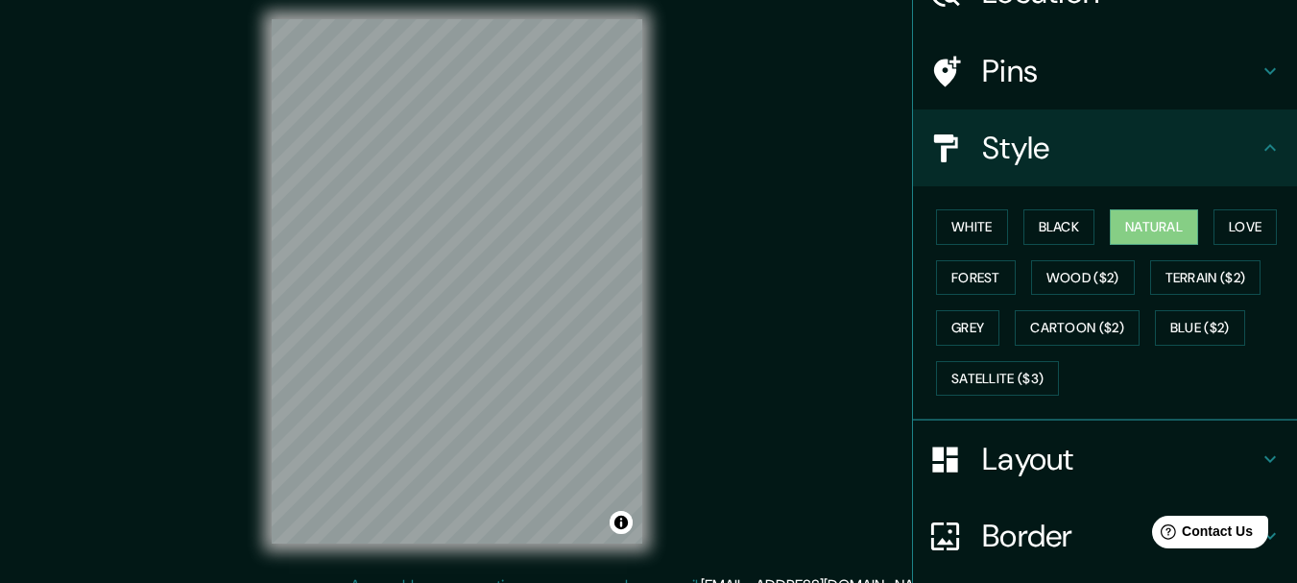
scroll to position [0, 0]
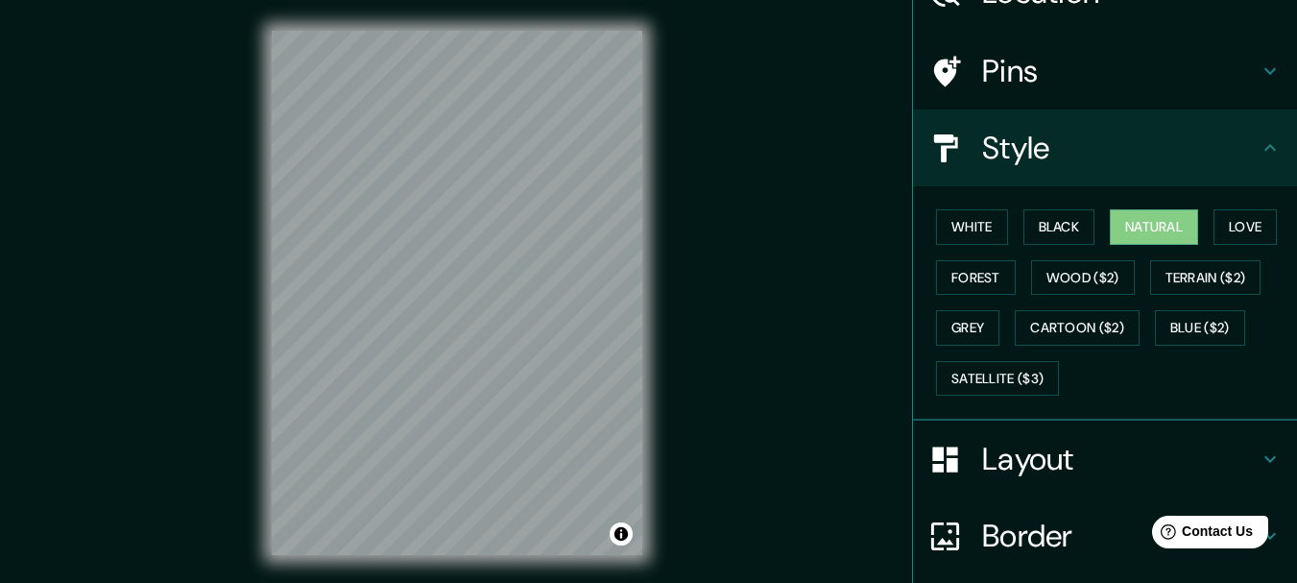
drag, startPoint x: 1228, startPoint y: 227, endPoint x: 1193, endPoint y: 220, distance: 36.2
click at [1224, 225] on button "Love" at bounding box center [1245, 227] width 63 height 36
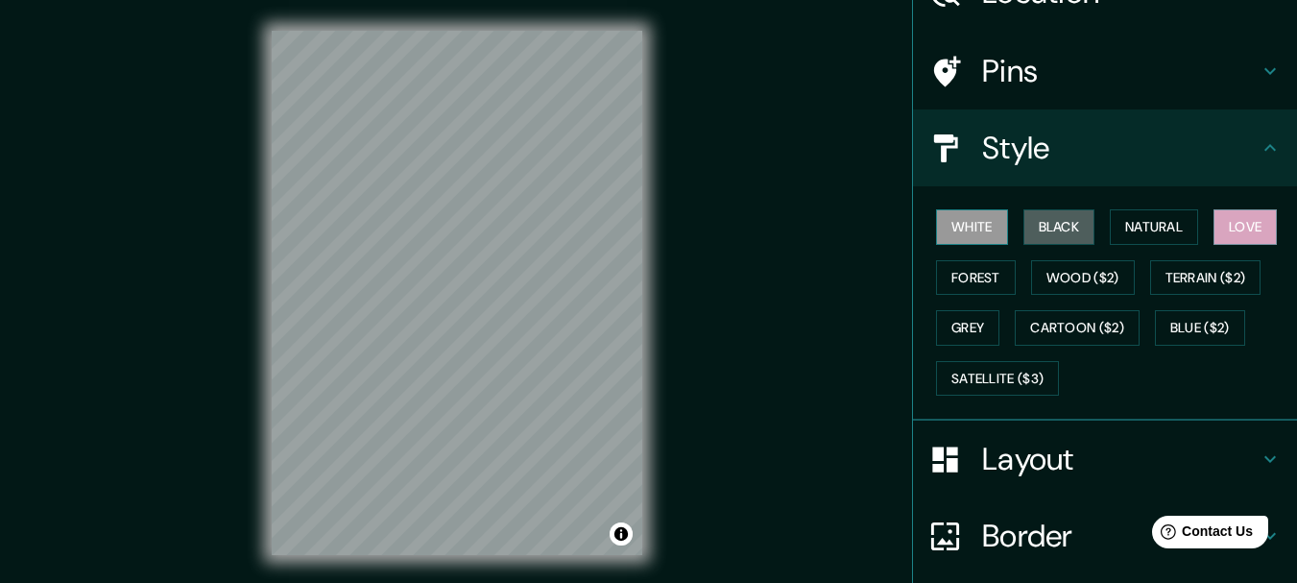
drag, startPoint x: 1051, startPoint y: 231, endPoint x: 964, endPoint y: 243, distance: 88.1
click at [1033, 235] on button "Black" at bounding box center [1060, 227] width 72 height 36
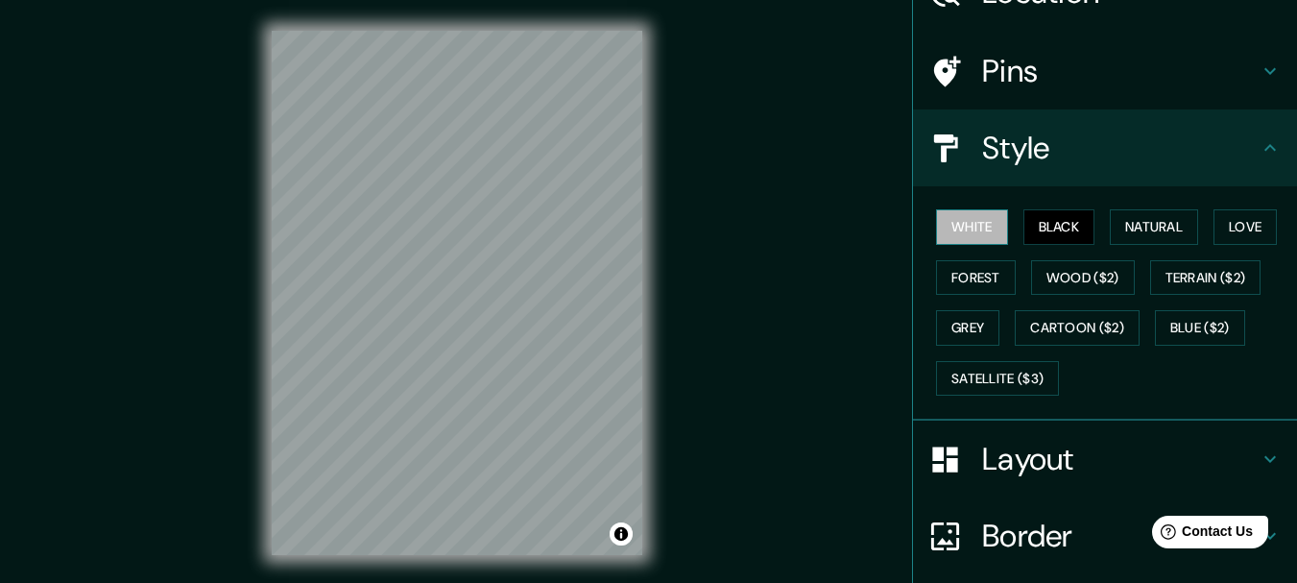
click at [978, 239] on button "White" at bounding box center [972, 227] width 72 height 36
click at [962, 275] on button "Forest" at bounding box center [976, 278] width 80 height 36
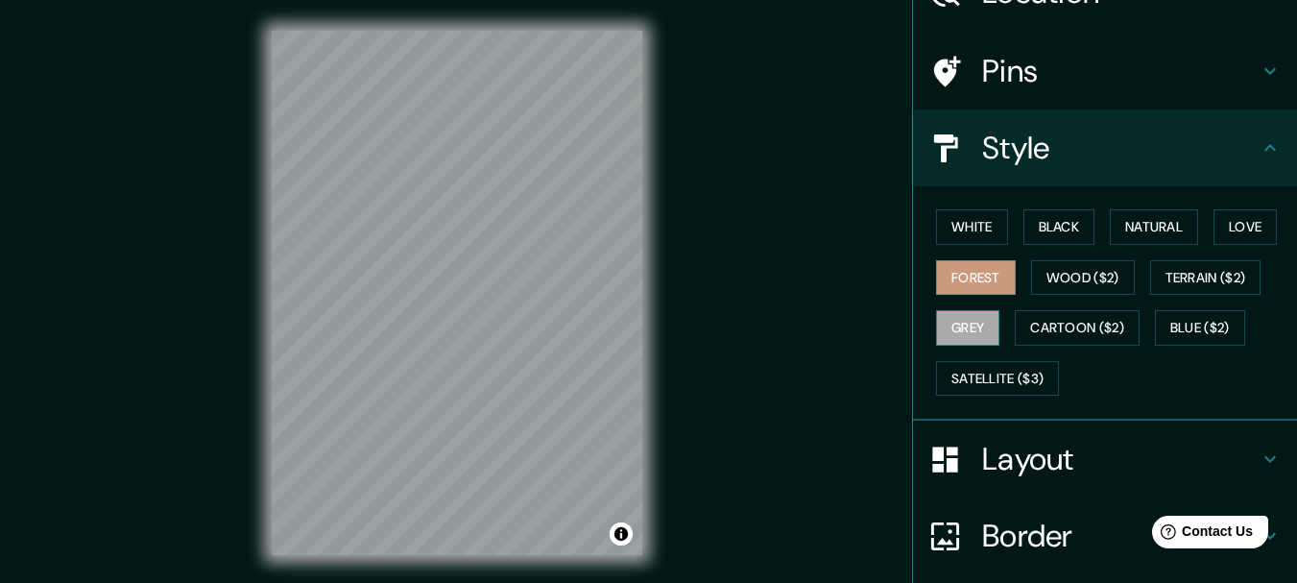
click at [954, 329] on button "Grey" at bounding box center [967, 328] width 63 height 36
drag, startPoint x: 969, startPoint y: 289, endPoint x: 974, endPoint y: 271, distance: 18.9
click at [970, 289] on button "Forest" at bounding box center [976, 278] width 80 height 36
click at [969, 238] on button "White" at bounding box center [972, 227] width 72 height 36
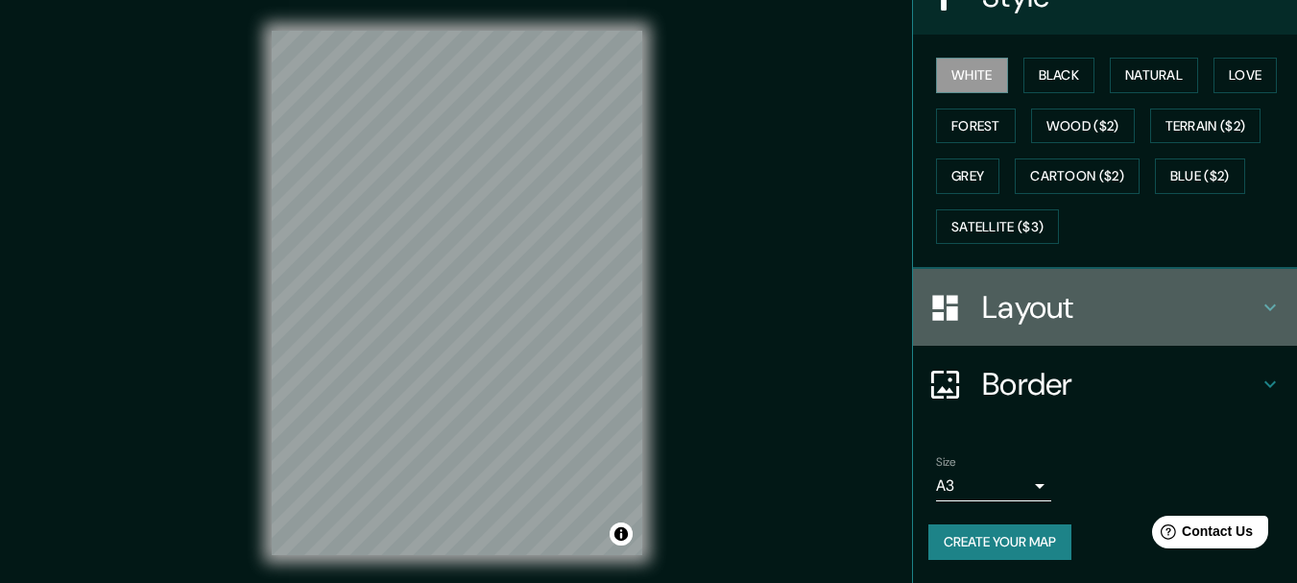
click at [1042, 308] on h4 "Layout" at bounding box center [1120, 307] width 277 height 38
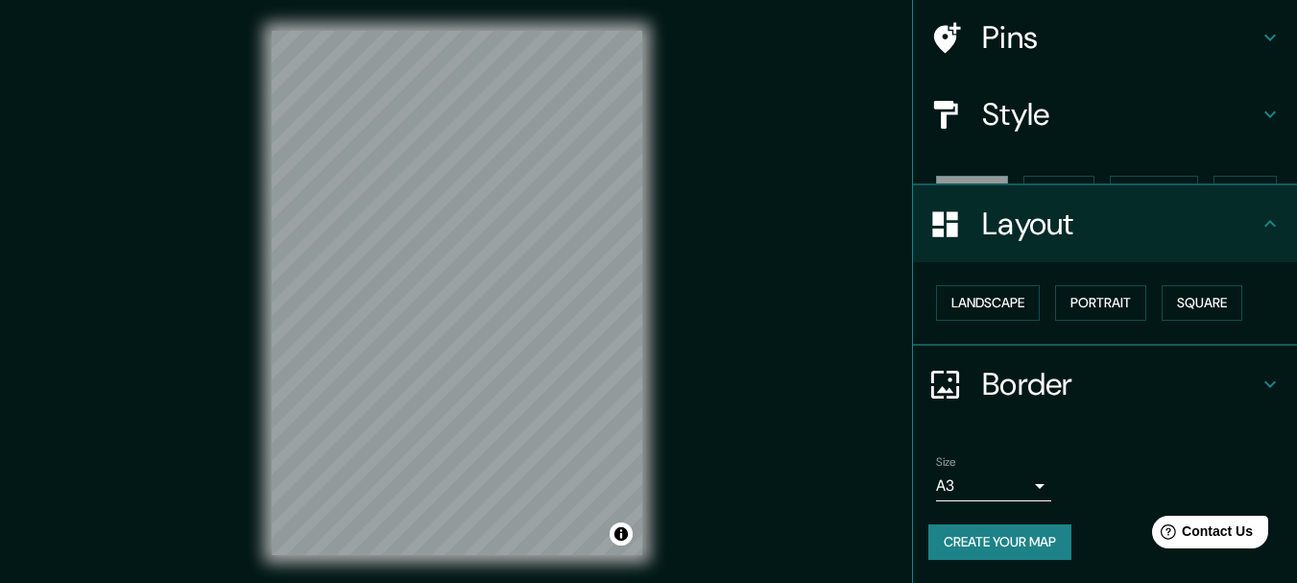
scroll to position [108, 0]
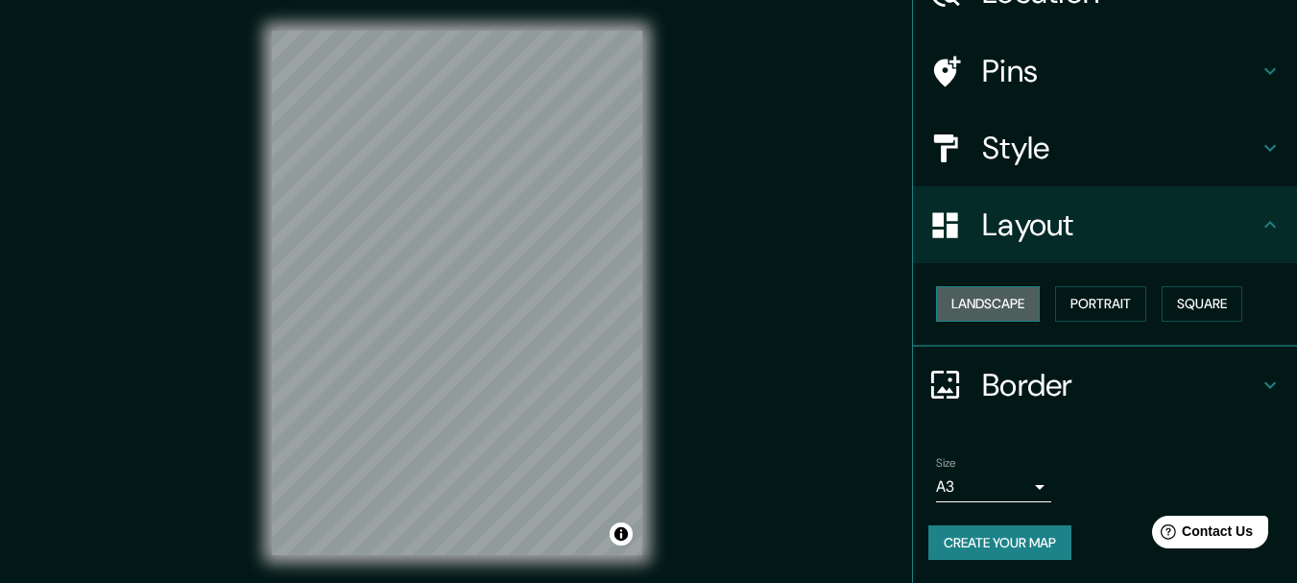
click at [1010, 297] on button "Landscape" at bounding box center [988, 304] width 104 height 36
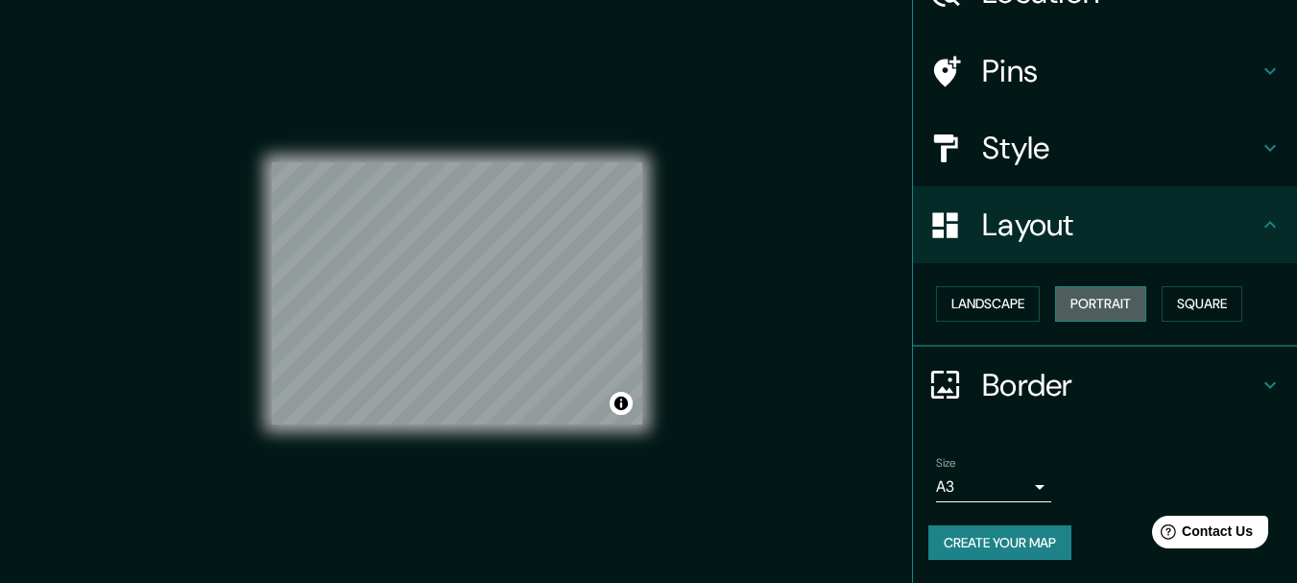
drag, startPoint x: 1071, startPoint y: 306, endPoint x: 1138, endPoint y: 310, distance: 67.3
click at [1089, 313] on button "Portrait" at bounding box center [1100, 304] width 91 height 36
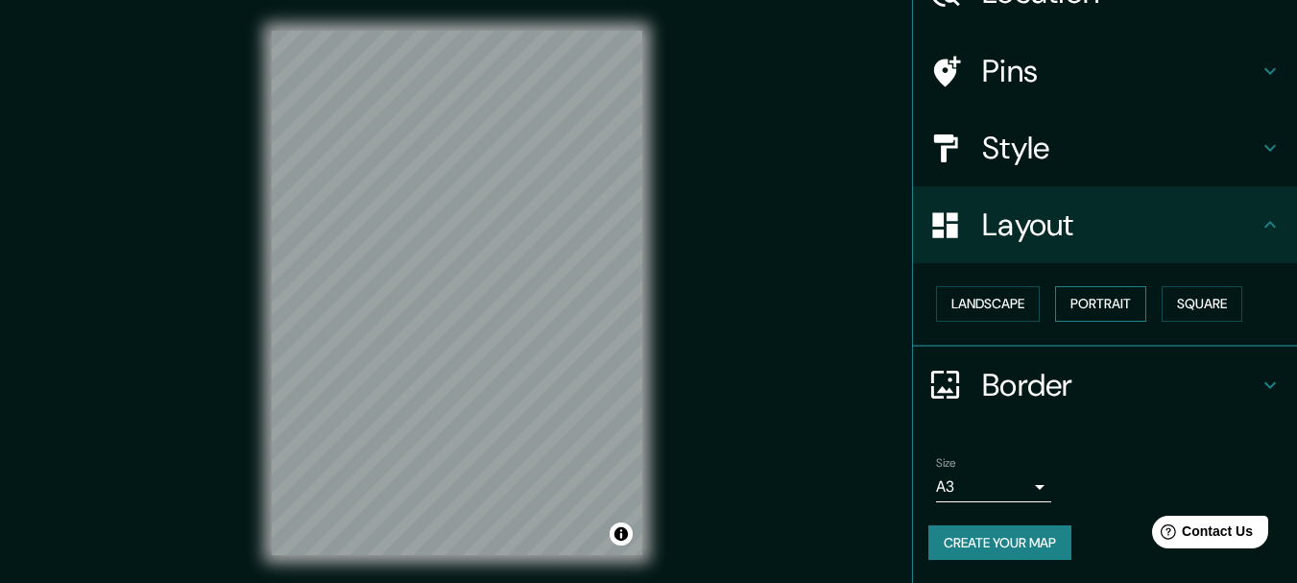
drag, startPoint x: 1148, startPoint y: 302, endPoint x: 1089, endPoint y: 307, distance: 59.7
click at [1146, 304] on div "Landscape [GEOGRAPHIC_DATA]" at bounding box center [1113, 303] width 369 height 51
click at [1040, 296] on div "Landscape [GEOGRAPHIC_DATA]" at bounding box center [1113, 303] width 369 height 51
click at [1004, 290] on button "Landscape" at bounding box center [988, 304] width 104 height 36
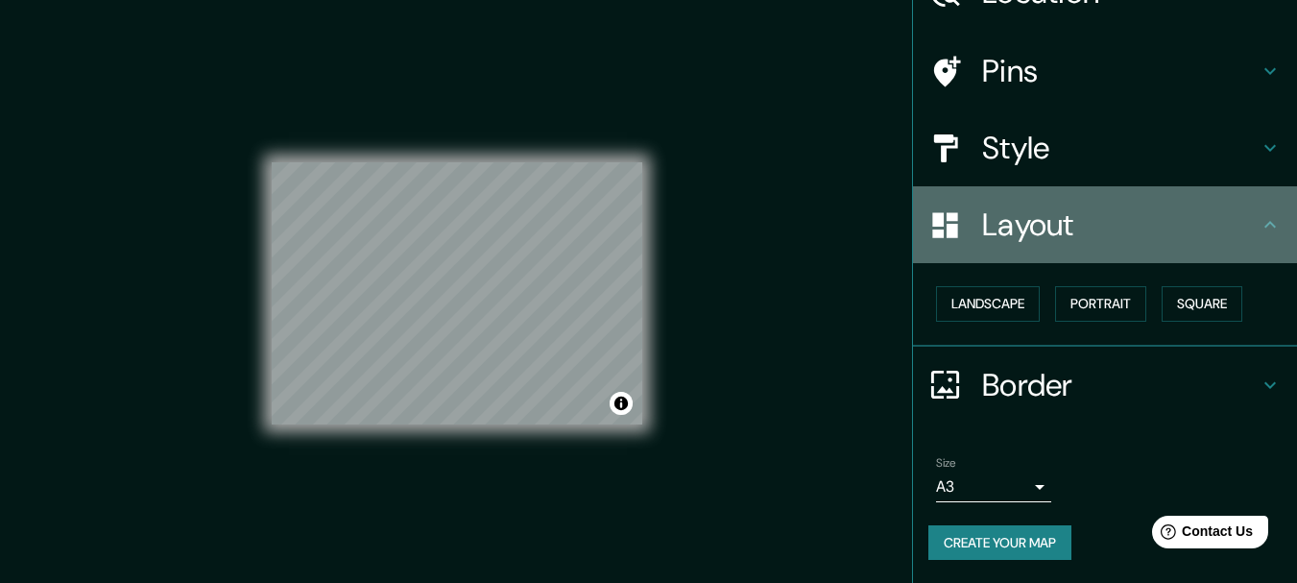
click at [1020, 244] on h4 "Layout" at bounding box center [1120, 224] width 277 height 38
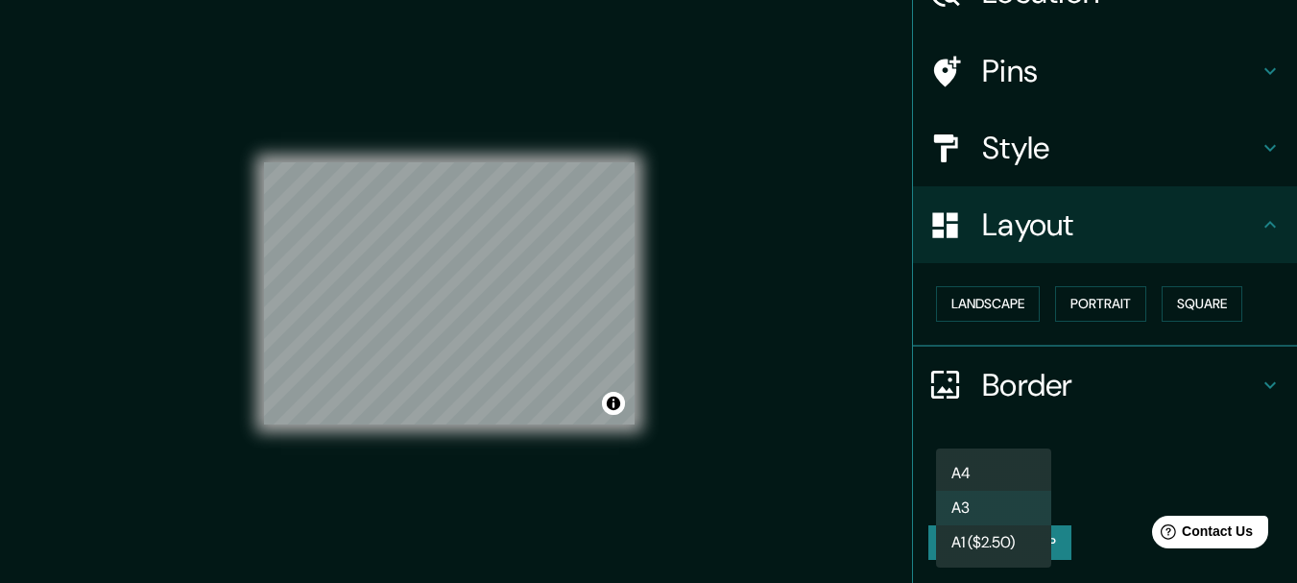
drag, startPoint x: 1000, startPoint y: 476, endPoint x: 995, endPoint y: 459, distance: 17.9
click at [1000, 474] on body "Mappin Location [GEOGRAPHIC_DATA], [GEOGRAPHIC_DATA], [GEOGRAPHIC_DATA] [GEOGRA…" at bounding box center [648, 291] width 1297 height 583
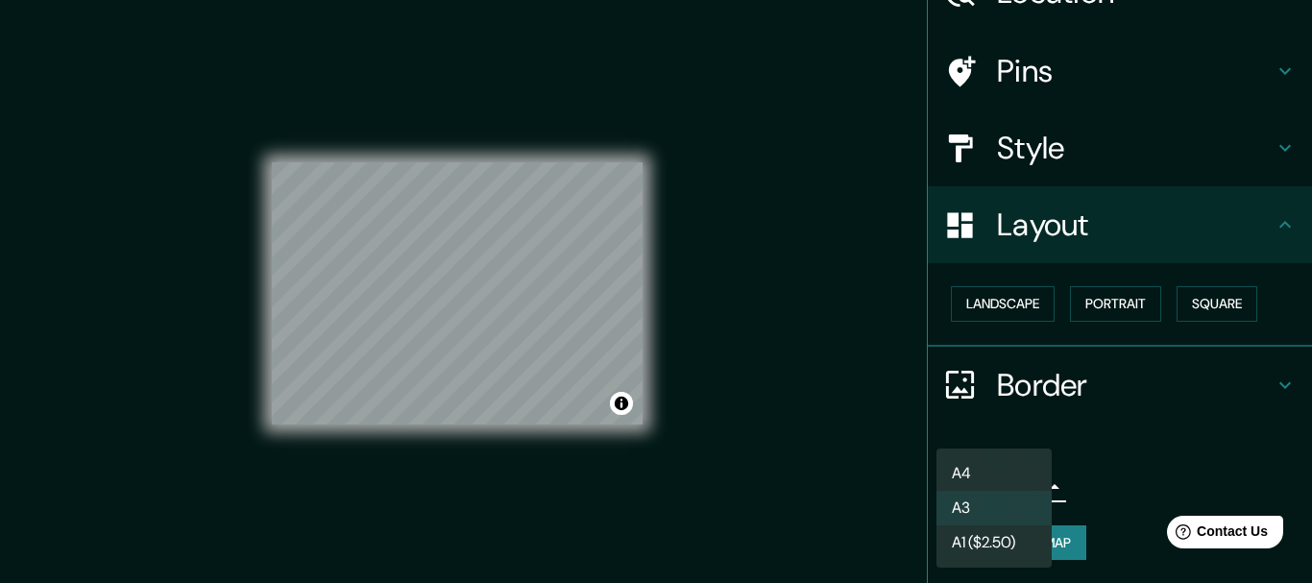
drag, startPoint x: 491, startPoint y: 317, endPoint x: 422, endPoint y: 277, distance: 80.0
click at [383, 299] on div at bounding box center [656, 291] width 1312 height 583
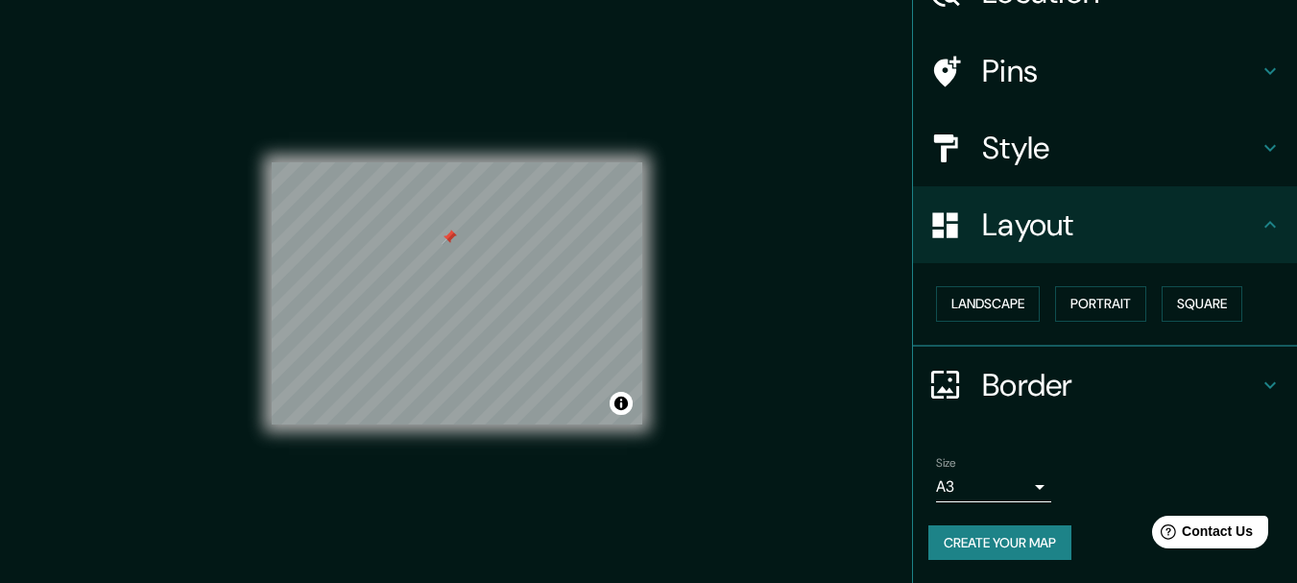
click at [1045, 83] on h4 "Pins" at bounding box center [1120, 71] width 277 height 38
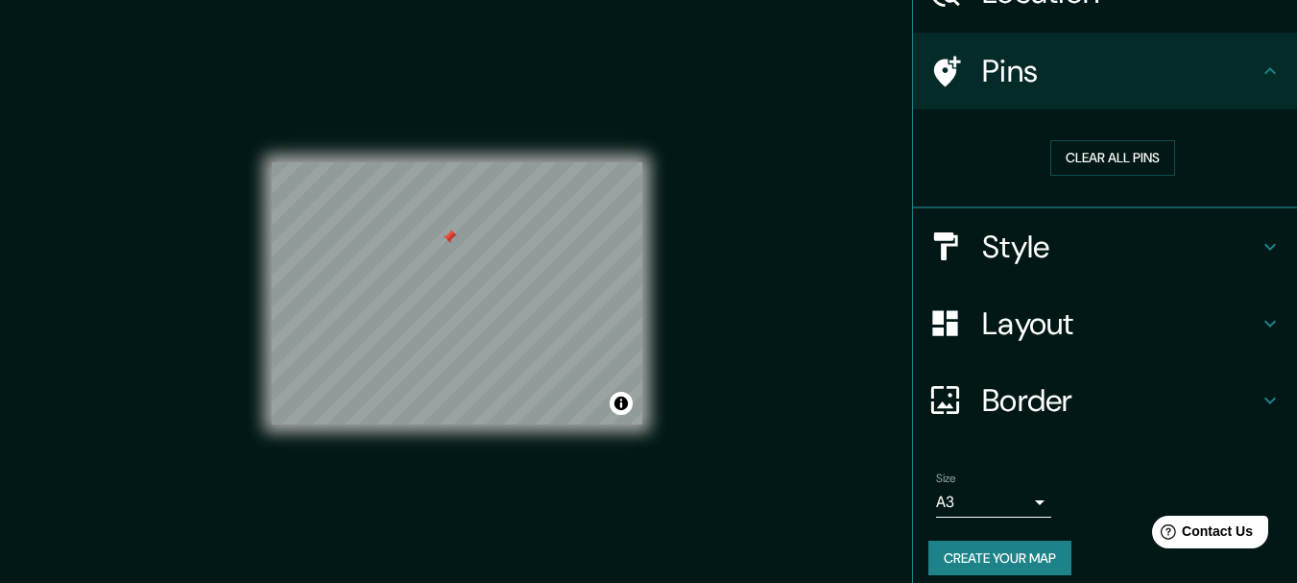
drag, startPoint x: 1076, startPoint y: 154, endPoint x: 1003, endPoint y: 174, distance: 75.7
click at [1052, 166] on button "Clear all pins" at bounding box center [1112, 158] width 125 height 36
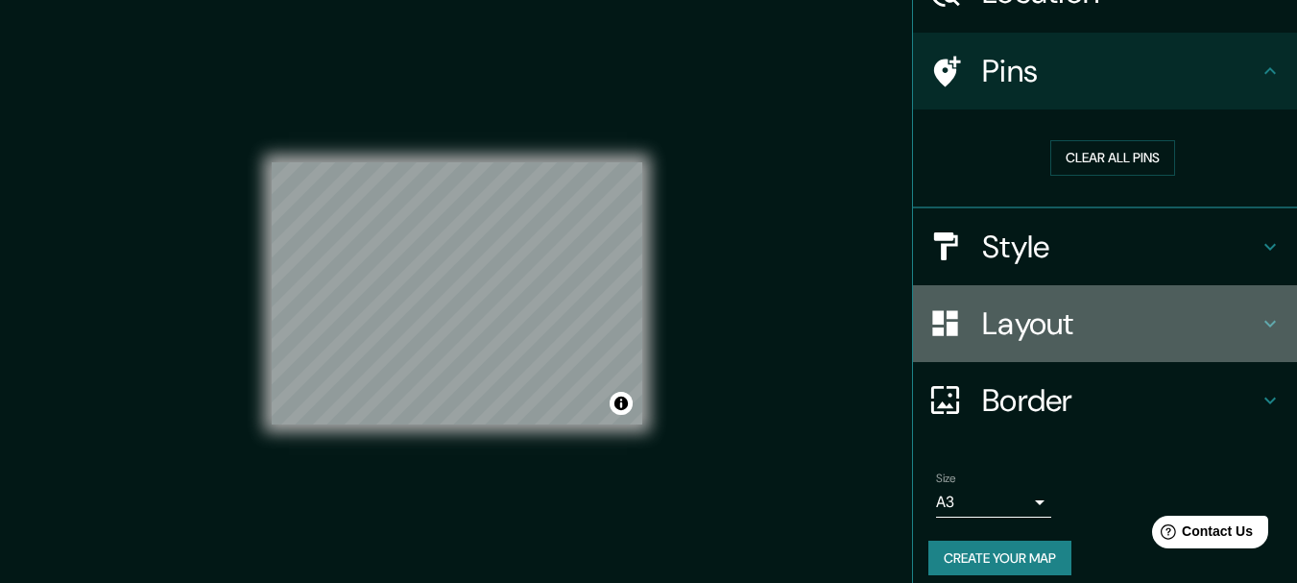
click at [1041, 322] on h4 "Layout" at bounding box center [1120, 323] width 277 height 38
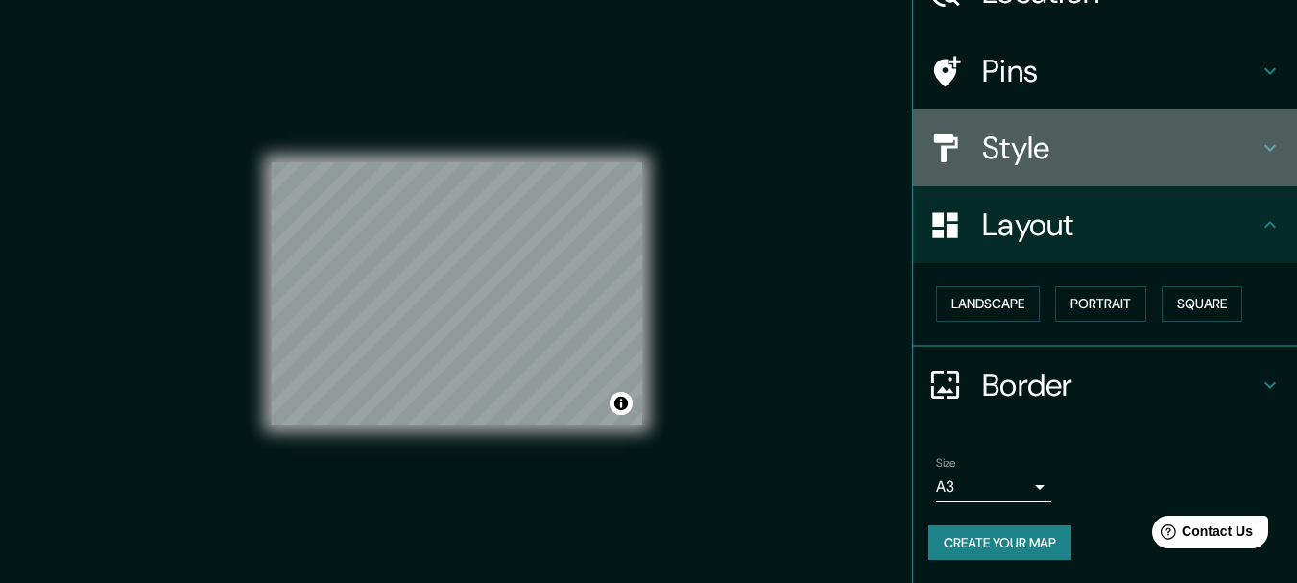
click at [982, 133] on h4 "Style" at bounding box center [1120, 148] width 277 height 38
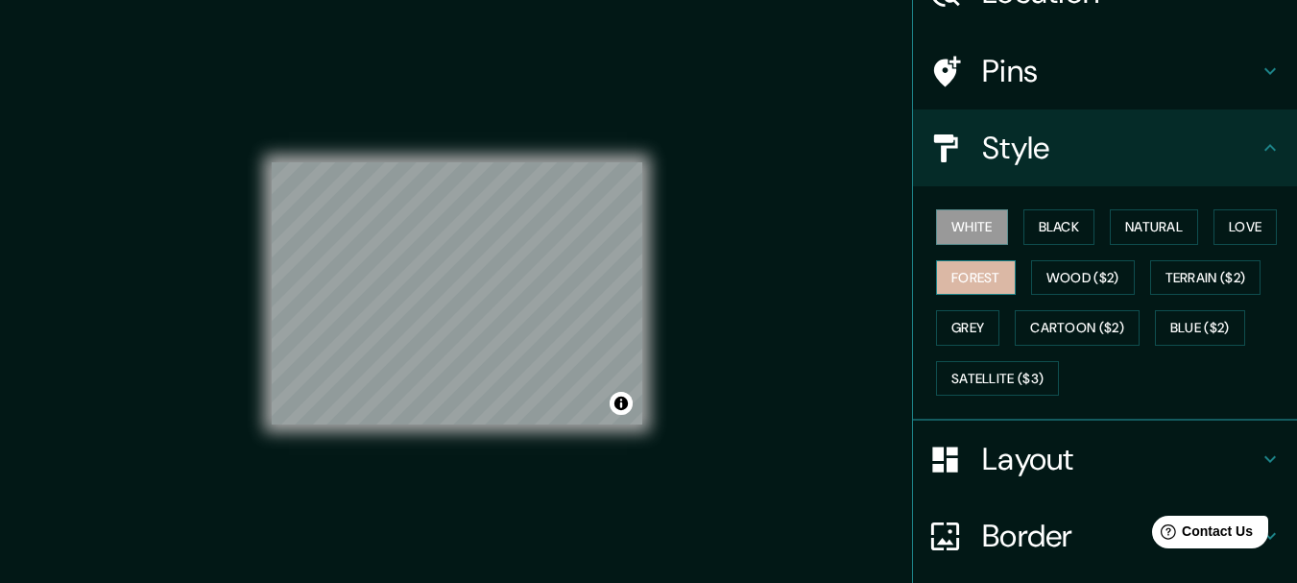
click at [966, 284] on button "Forest" at bounding box center [976, 278] width 80 height 36
click at [716, 353] on div "Mappin Location [GEOGRAPHIC_DATA], [GEOGRAPHIC_DATA], [GEOGRAPHIC_DATA] [GEOGRA…" at bounding box center [648, 308] width 1297 height 616
